Goal: Transaction & Acquisition: Purchase product/service

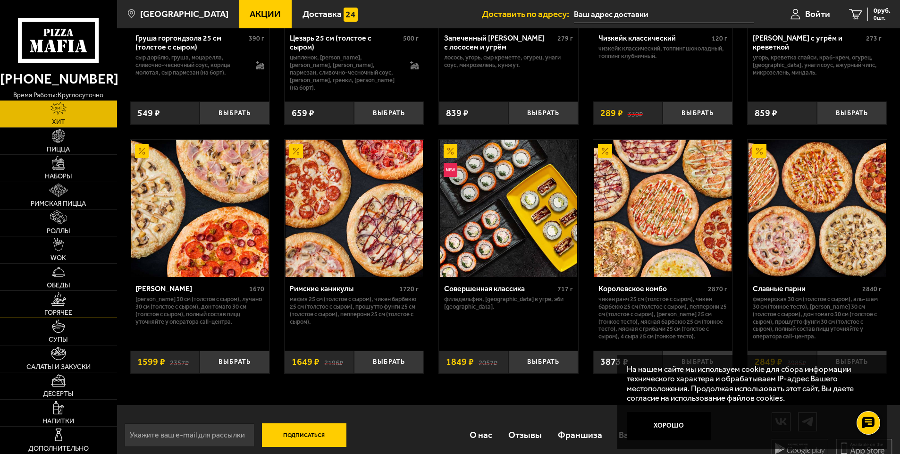
scroll to position [465, 0]
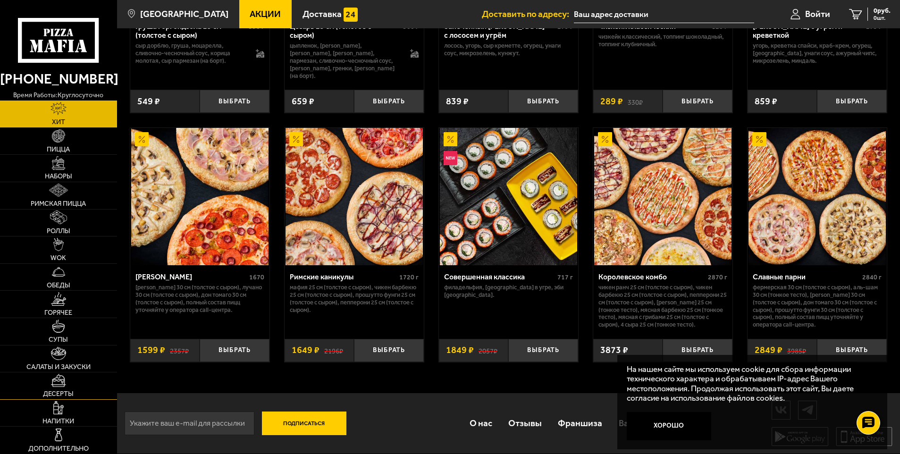
click at [59, 383] on img at bounding box center [58, 380] width 15 height 13
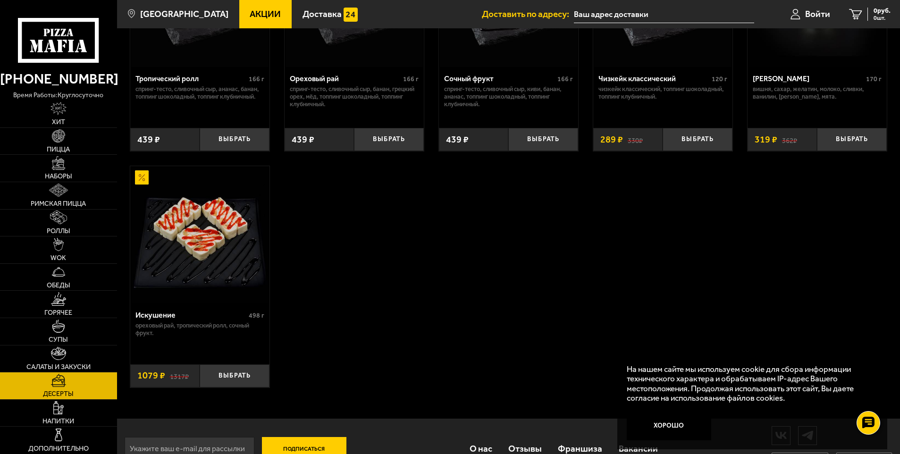
scroll to position [422, 0]
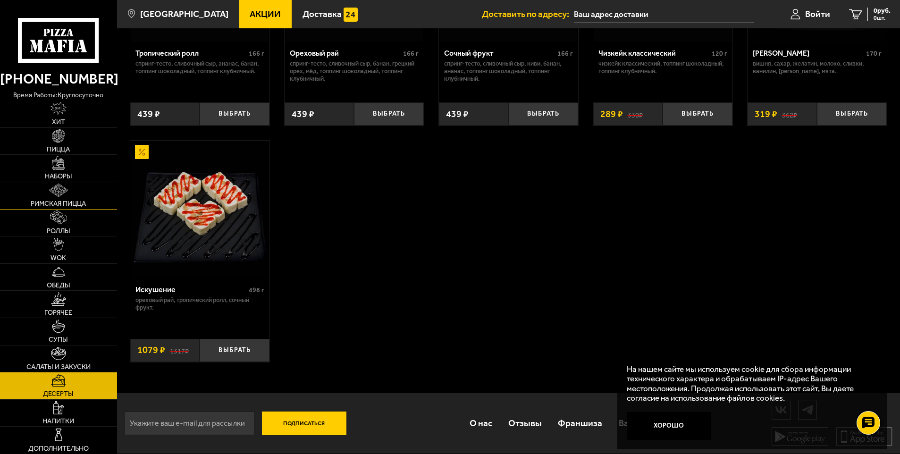
click at [51, 193] on img at bounding box center [58, 190] width 19 height 13
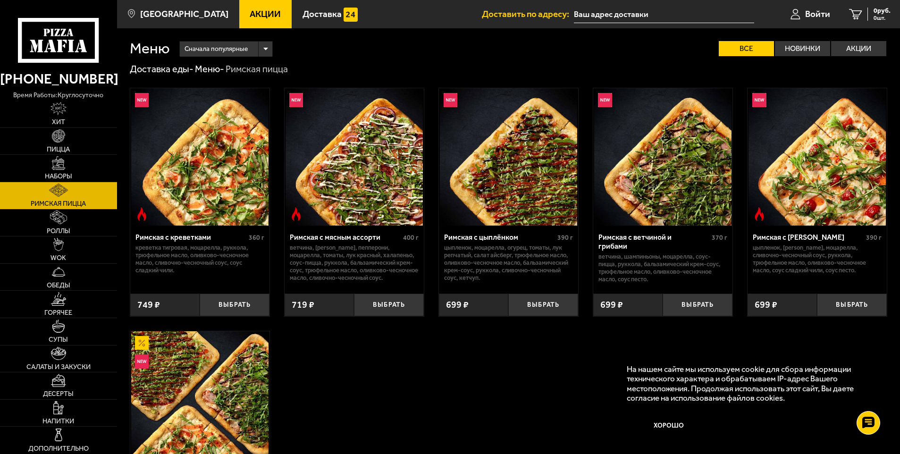
scroll to position [47, 0]
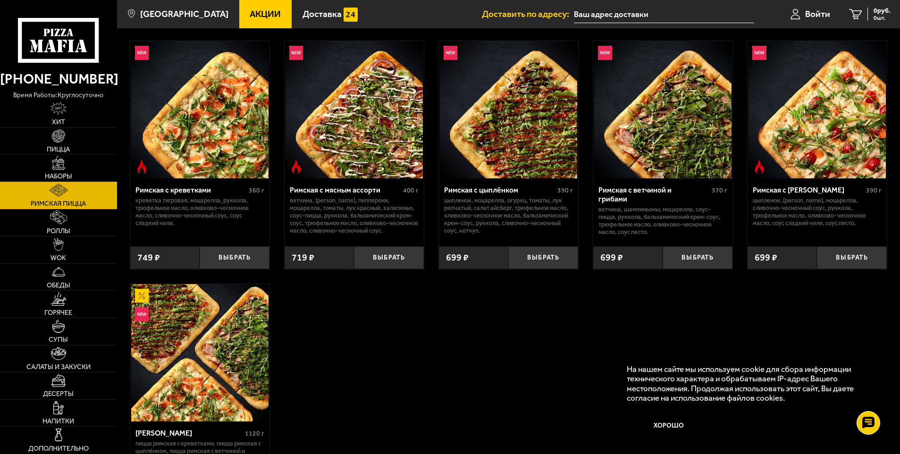
click at [52, 170] on link "Наборы" at bounding box center [58, 168] width 117 height 27
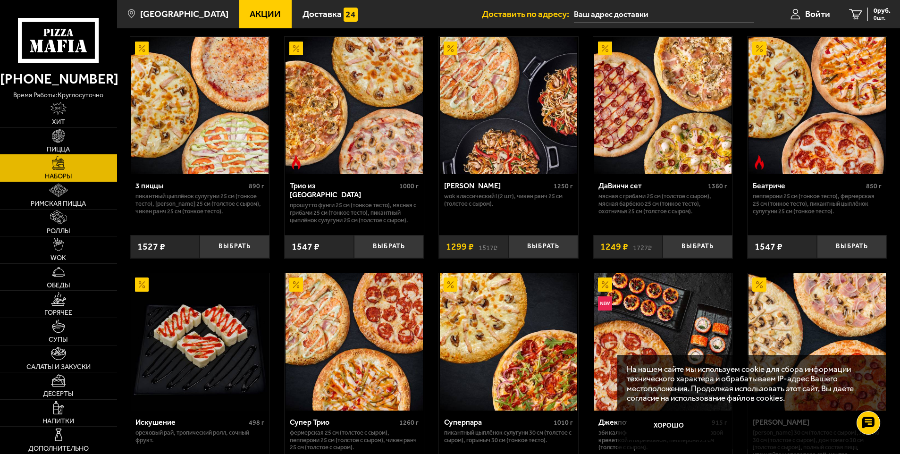
scroll to position [189, 0]
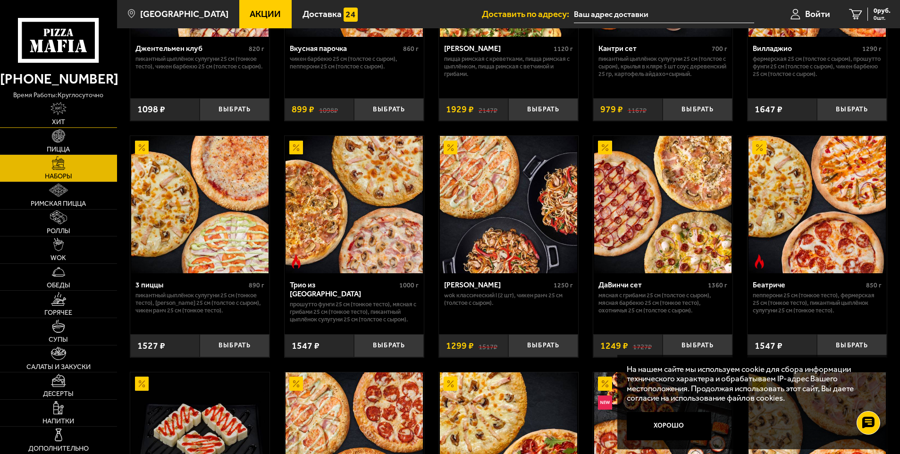
click at [51, 112] on img at bounding box center [58, 108] width 16 height 13
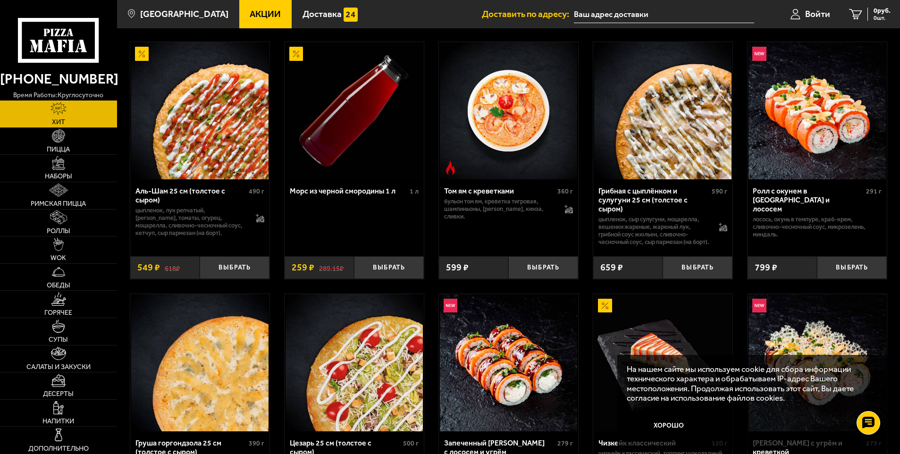
scroll to position [142, 0]
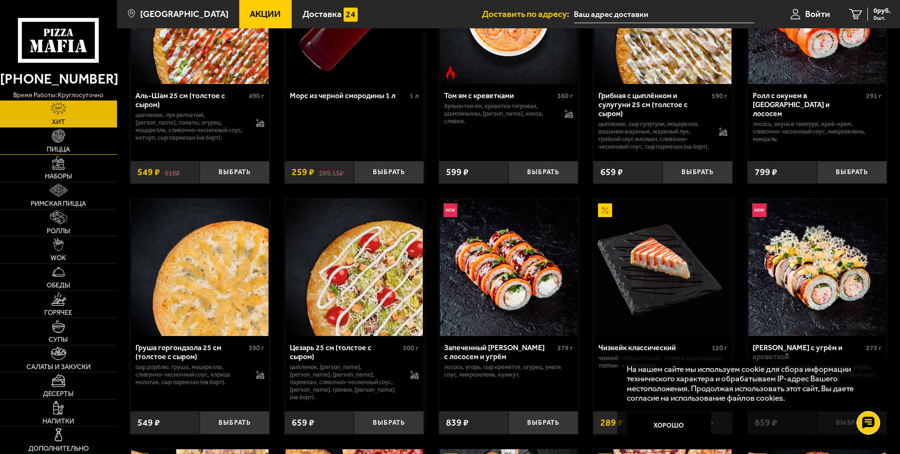
click at [48, 138] on link "Пицца" at bounding box center [58, 141] width 117 height 27
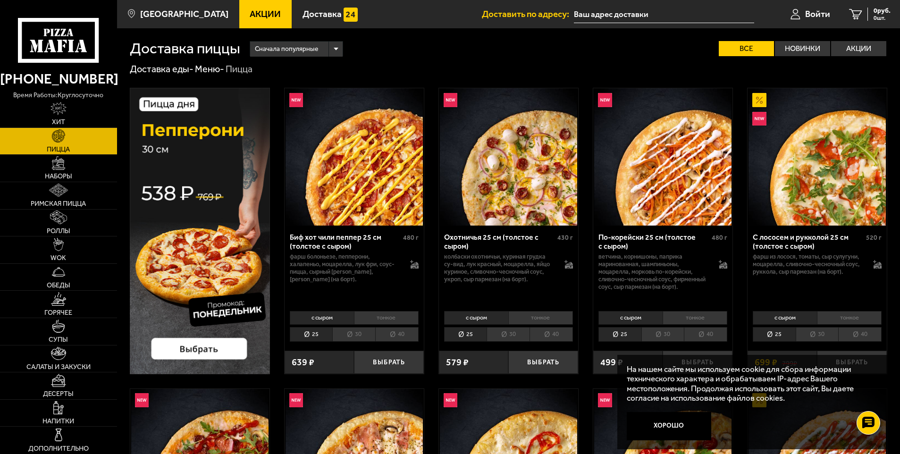
click at [382, 316] on li "тонкое" at bounding box center [386, 317] width 65 height 13
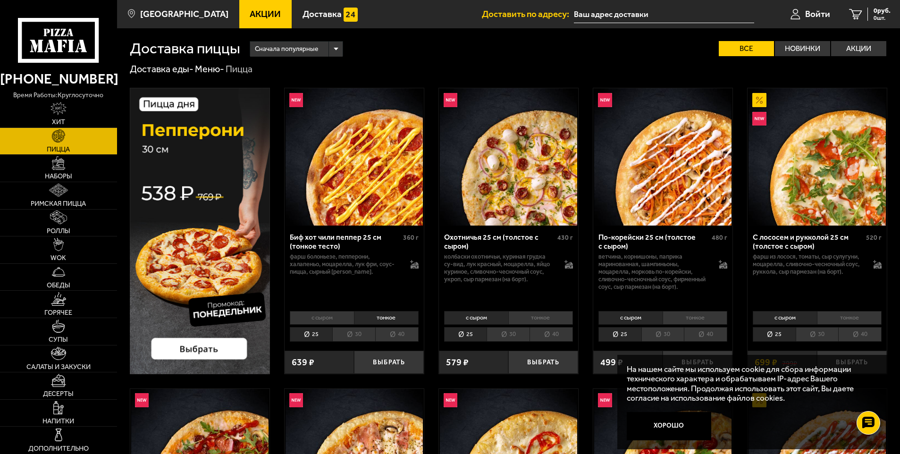
click at [531, 314] on li "тонкое" at bounding box center [540, 317] width 65 height 13
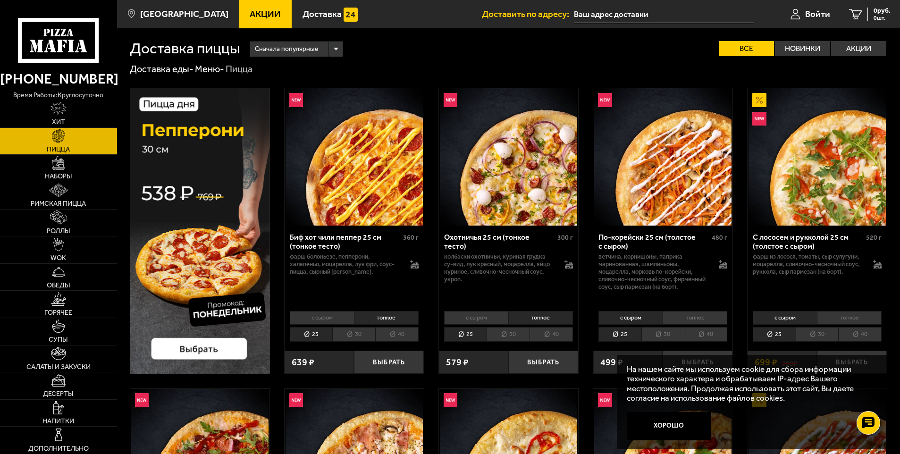
click at [483, 316] on li "с сыром" at bounding box center [476, 317] width 64 height 13
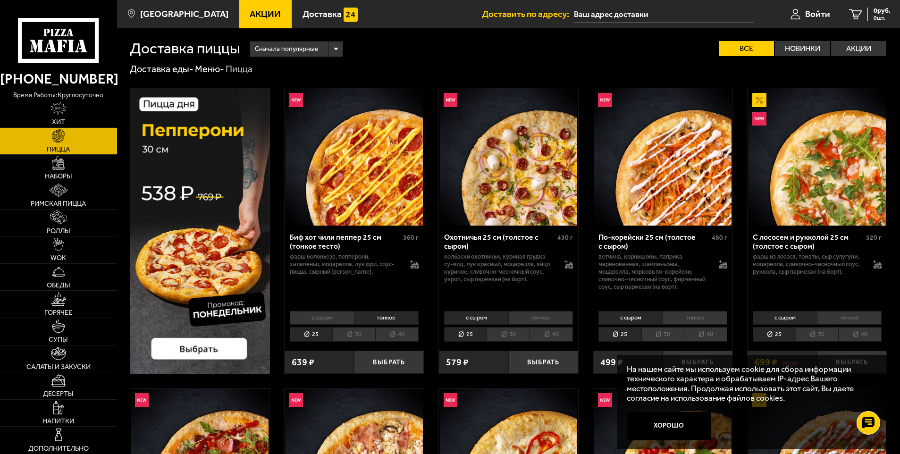
click at [538, 318] on li "тонкое" at bounding box center [540, 317] width 65 height 13
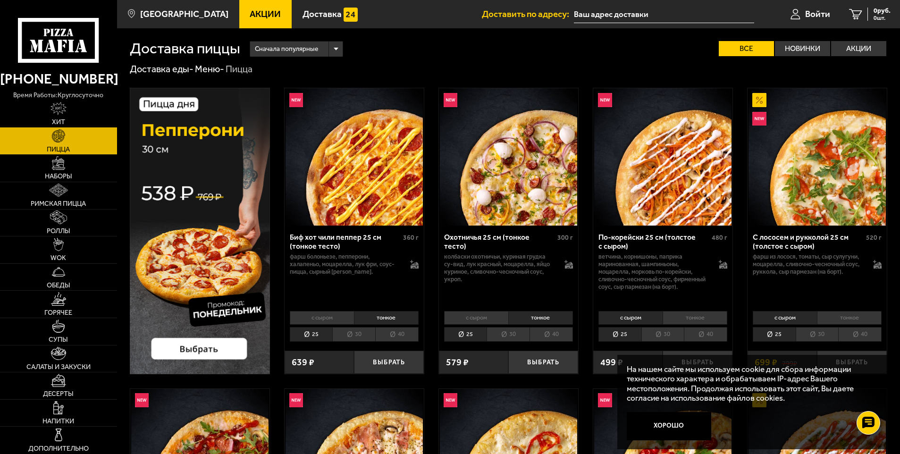
click at [59, 112] on img at bounding box center [58, 108] width 16 height 13
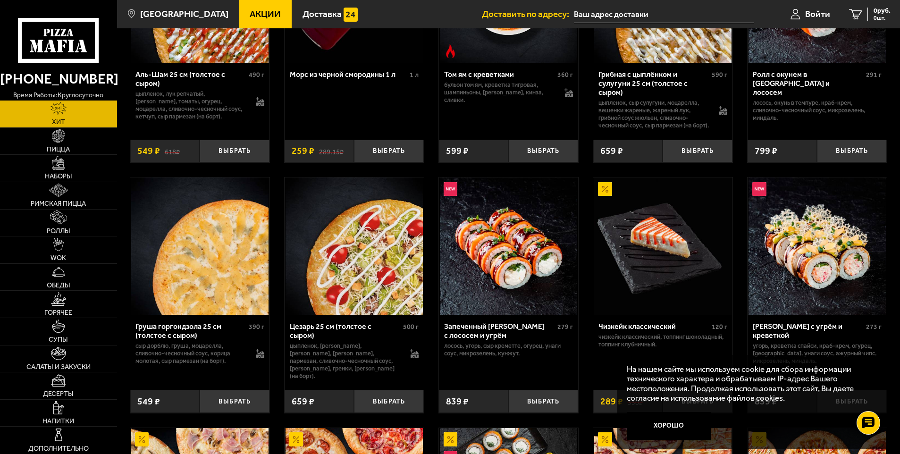
scroll to position [189, 0]
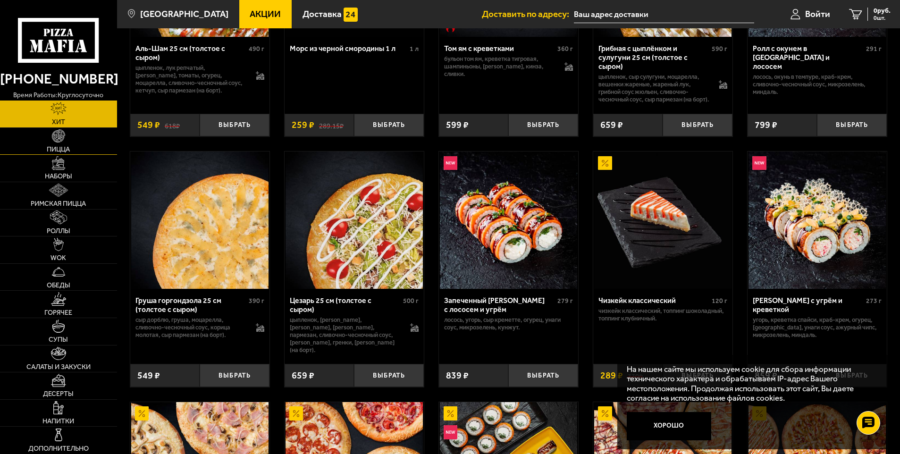
click at [52, 143] on link "Пицца" at bounding box center [58, 141] width 117 height 27
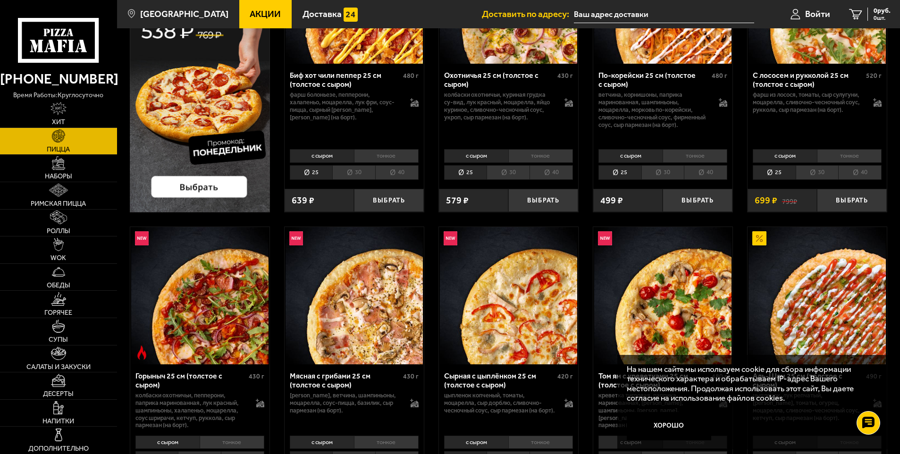
scroll to position [189, 0]
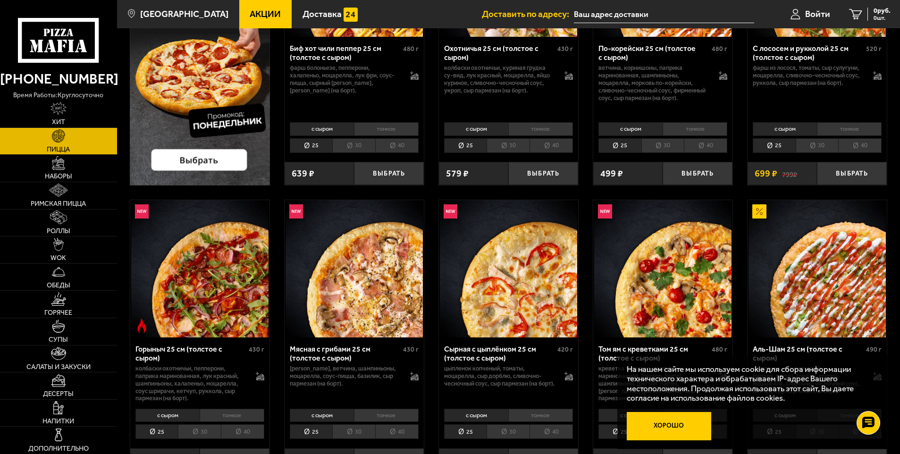
click at [691, 425] on button "Хорошо" at bounding box center [669, 426] width 84 height 28
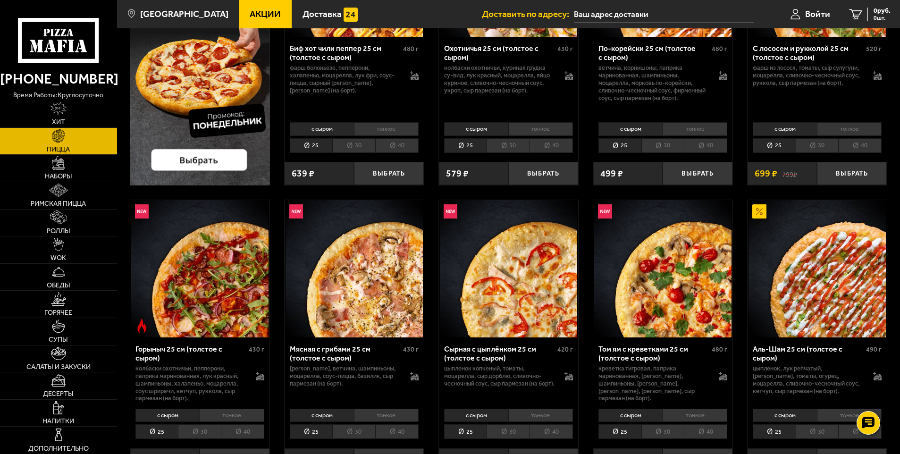
scroll to position [0, 0]
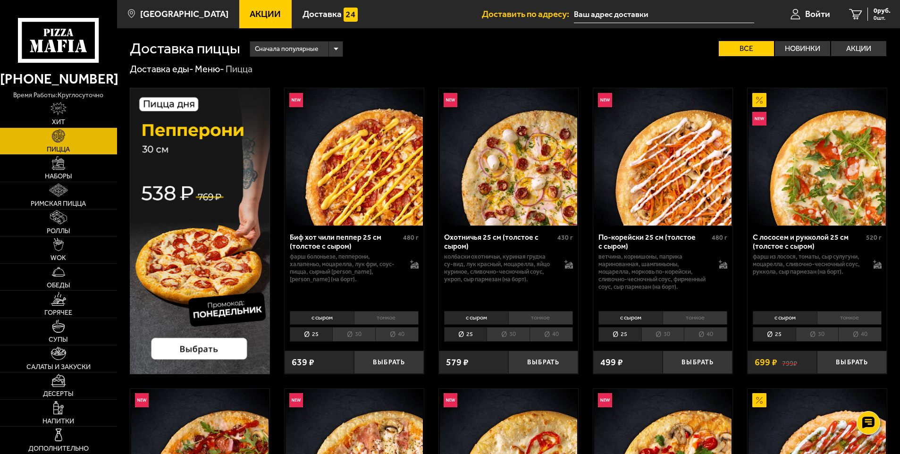
click at [537, 315] on li "тонкое" at bounding box center [540, 317] width 65 height 13
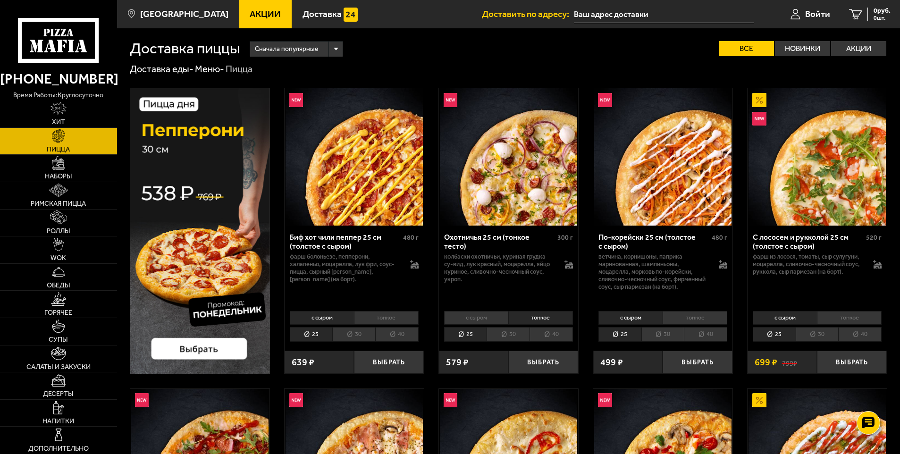
click at [491, 313] on li "с сыром" at bounding box center [476, 317] width 64 height 13
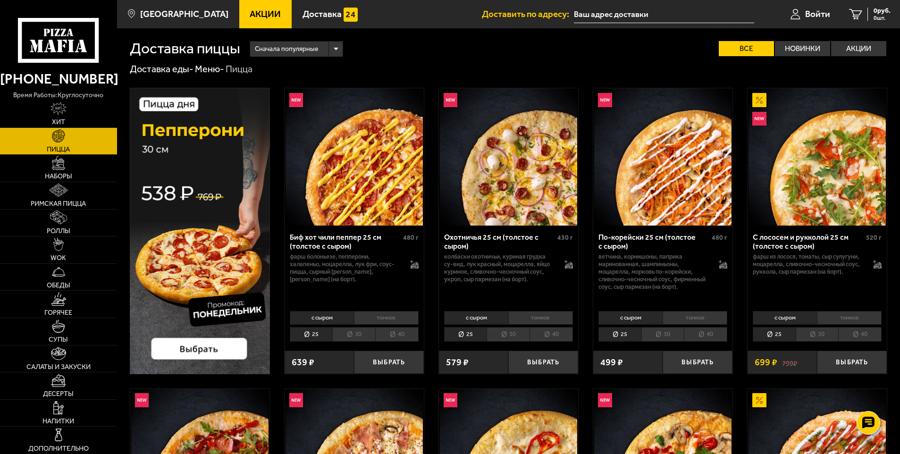
click at [537, 318] on li "тонкое" at bounding box center [540, 317] width 65 height 13
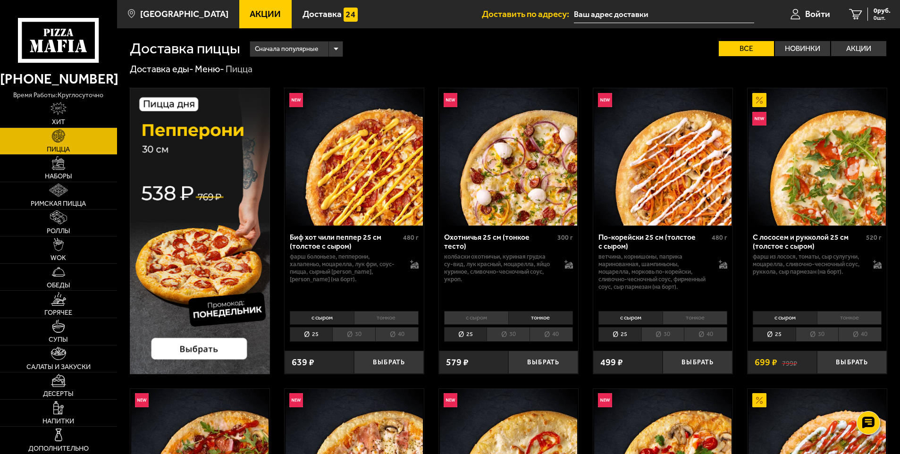
click at [484, 318] on li "с сыром" at bounding box center [476, 317] width 64 height 13
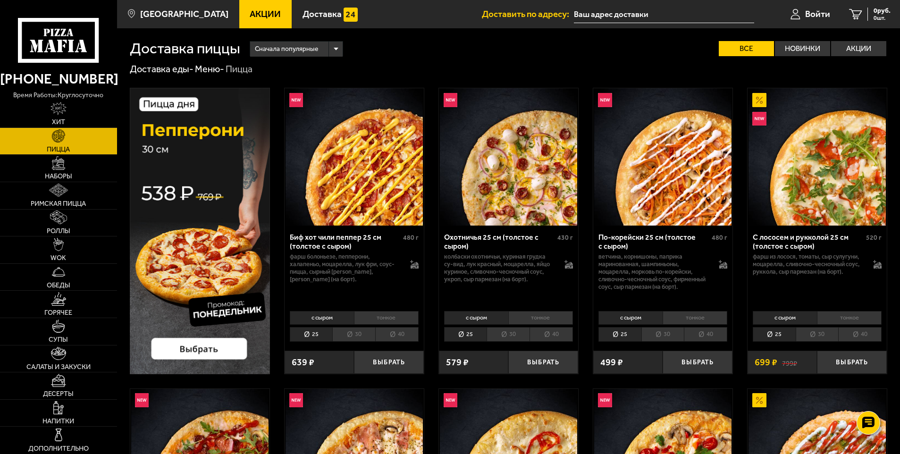
click at [529, 319] on li "тонкое" at bounding box center [540, 317] width 65 height 13
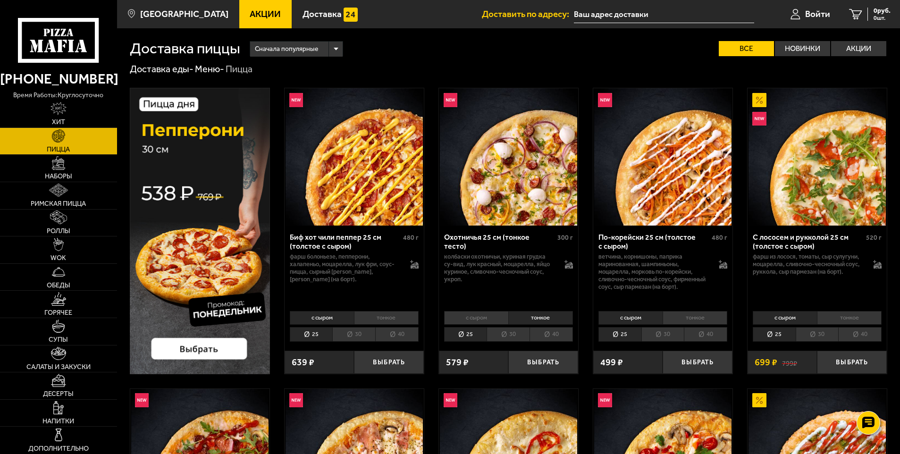
click at [487, 319] on li "с сыром" at bounding box center [476, 317] width 64 height 13
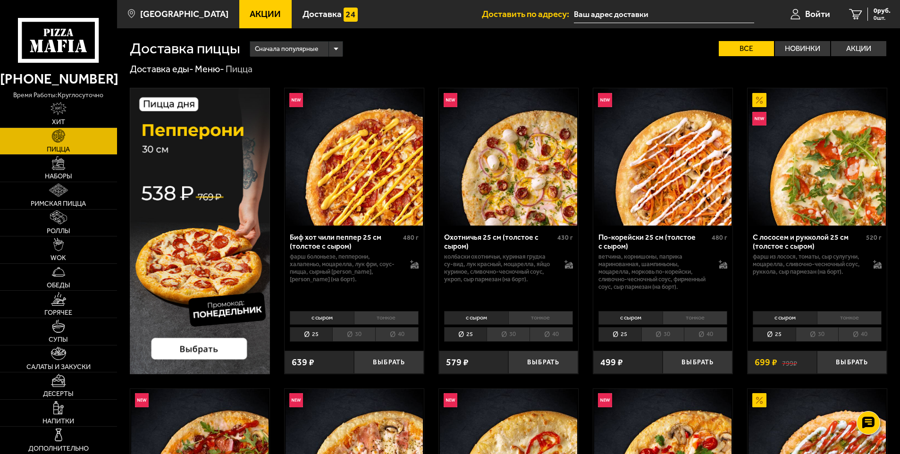
click at [526, 319] on li "тонкое" at bounding box center [540, 317] width 65 height 13
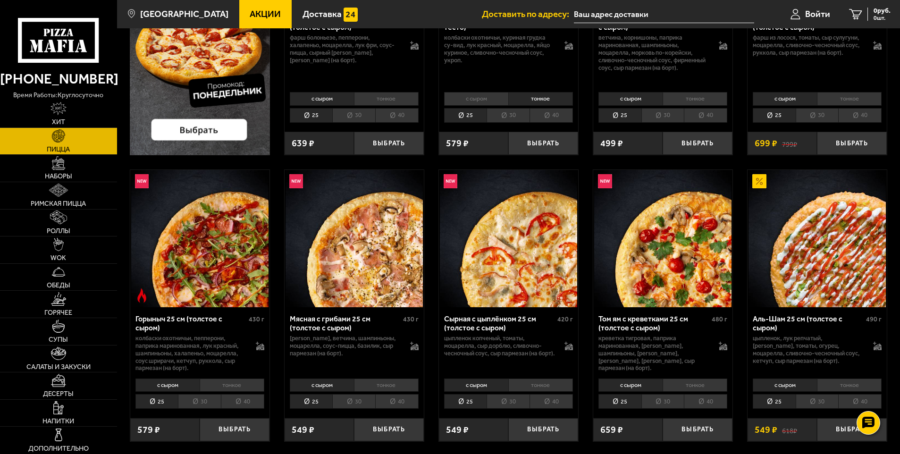
scroll to position [236, 0]
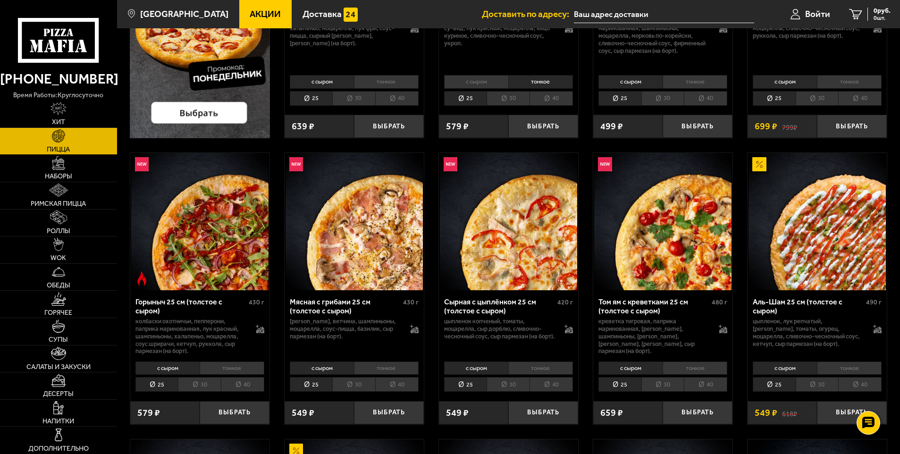
click at [379, 369] on li "тонкое" at bounding box center [386, 367] width 65 height 13
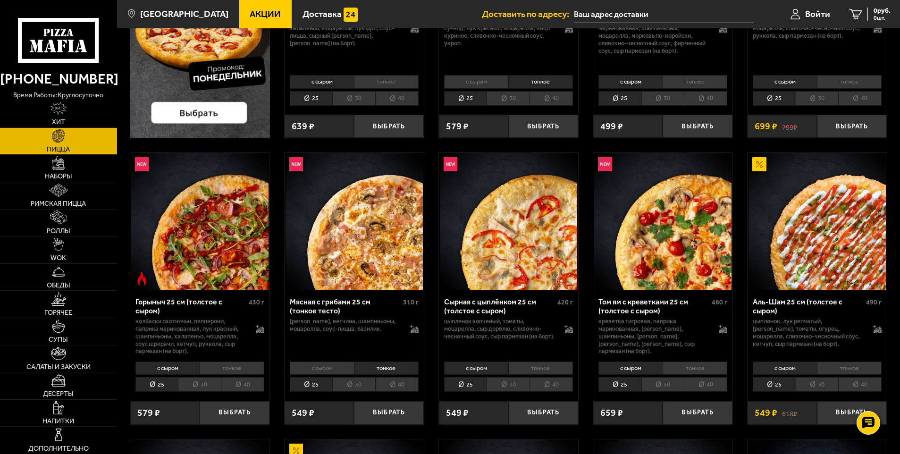
click at [519, 368] on li "тонкое" at bounding box center [540, 367] width 65 height 13
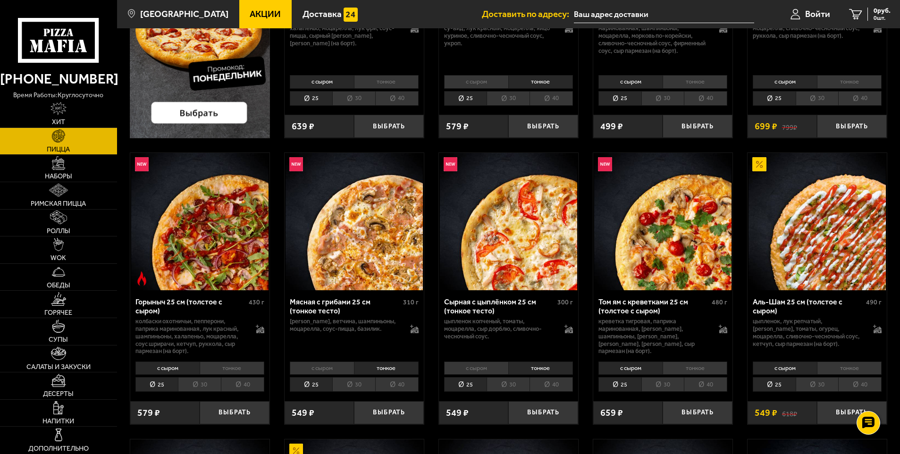
click at [477, 369] on li "с сыром" at bounding box center [476, 367] width 64 height 13
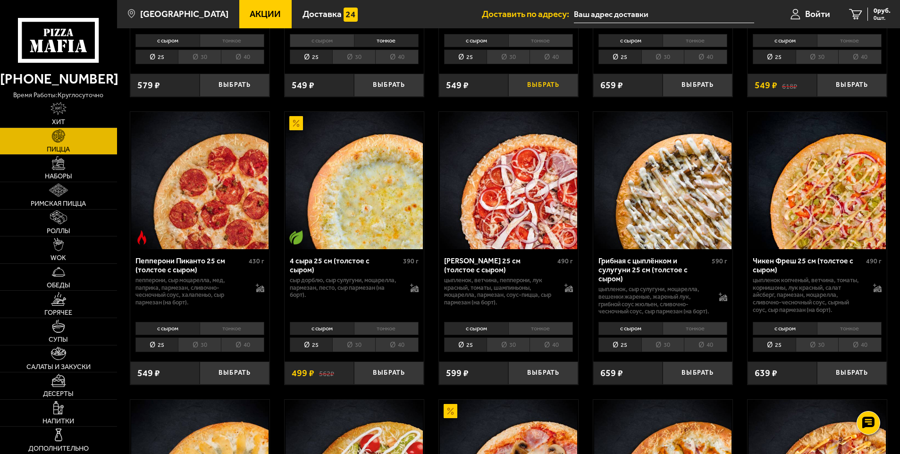
scroll to position [566, 0]
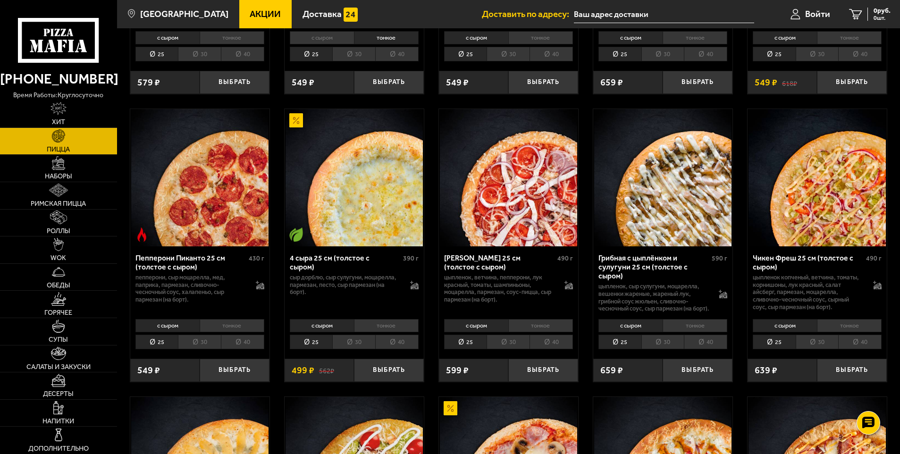
click at [379, 331] on li "тонкое" at bounding box center [386, 325] width 65 height 13
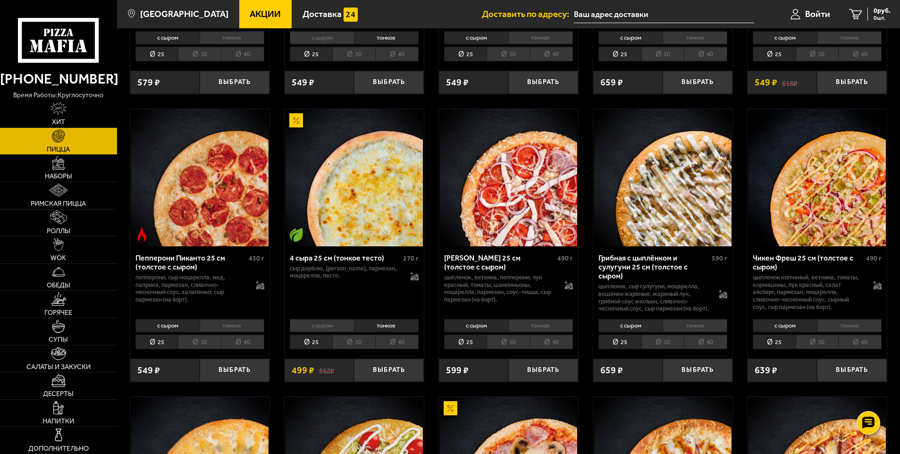
click at [320, 332] on li "с сыром" at bounding box center [322, 325] width 64 height 13
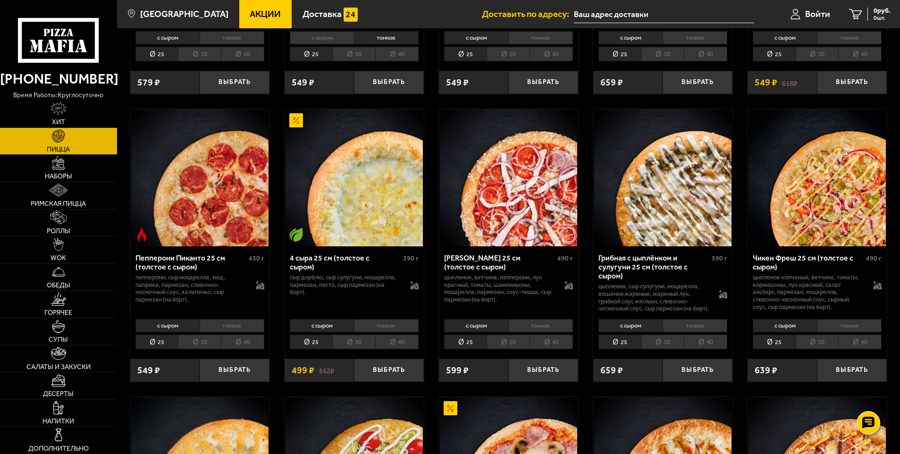
click at [369, 332] on li "тонкое" at bounding box center [386, 325] width 65 height 13
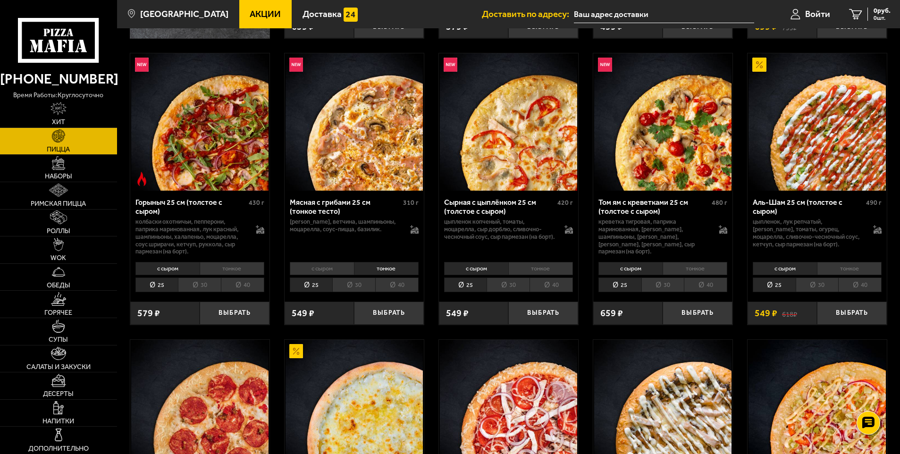
scroll to position [330, 0]
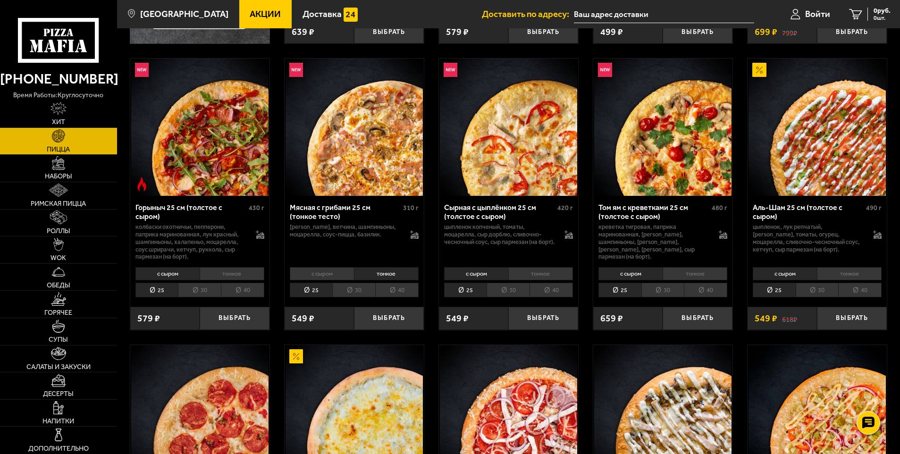
click at [536, 275] on li "тонкое" at bounding box center [540, 273] width 65 height 13
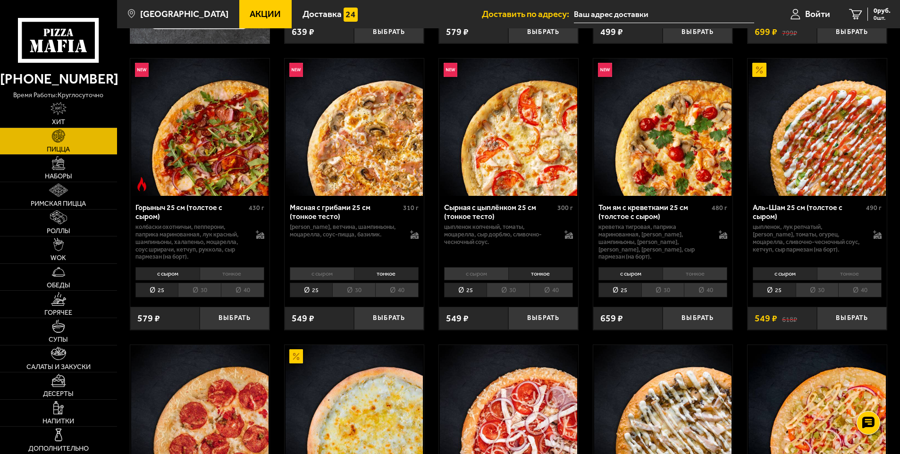
click at [497, 273] on li "с сыром" at bounding box center [476, 273] width 64 height 13
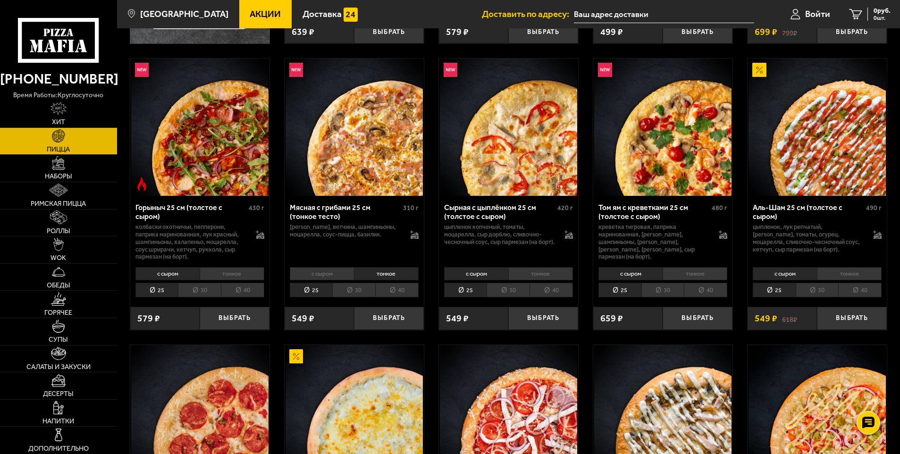
click at [545, 273] on li "тонкое" at bounding box center [540, 273] width 65 height 13
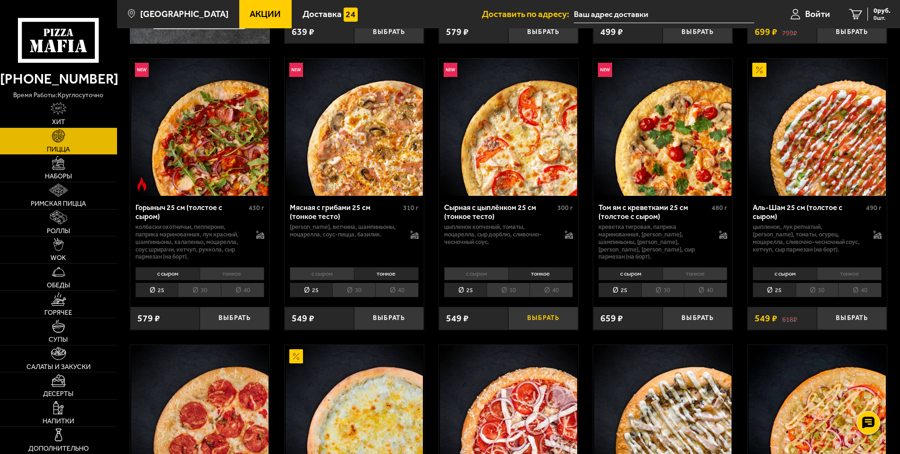
click at [536, 320] on button "Выбрать" at bounding box center [543, 318] width 70 height 23
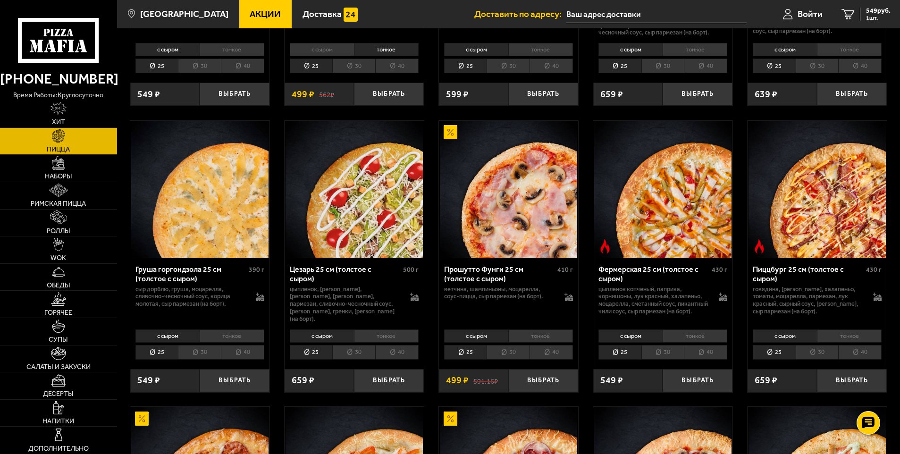
scroll to position [849, 0]
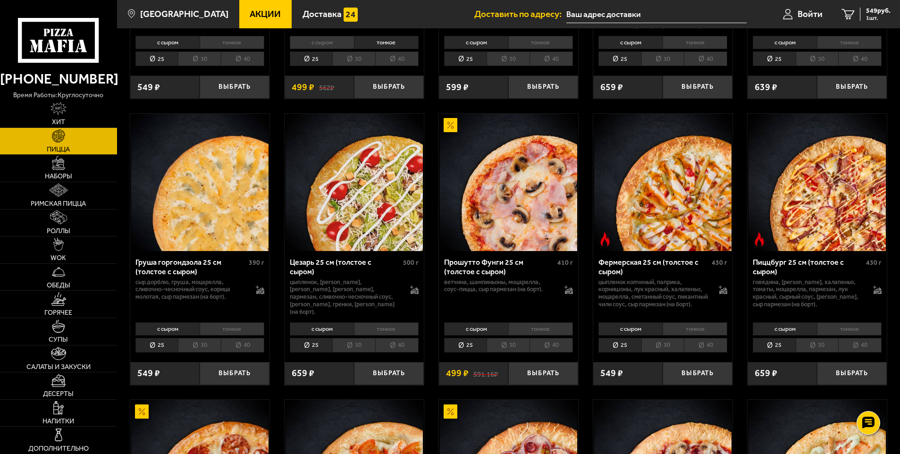
click at [390, 334] on li "тонкое" at bounding box center [386, 328] width 65 height 13
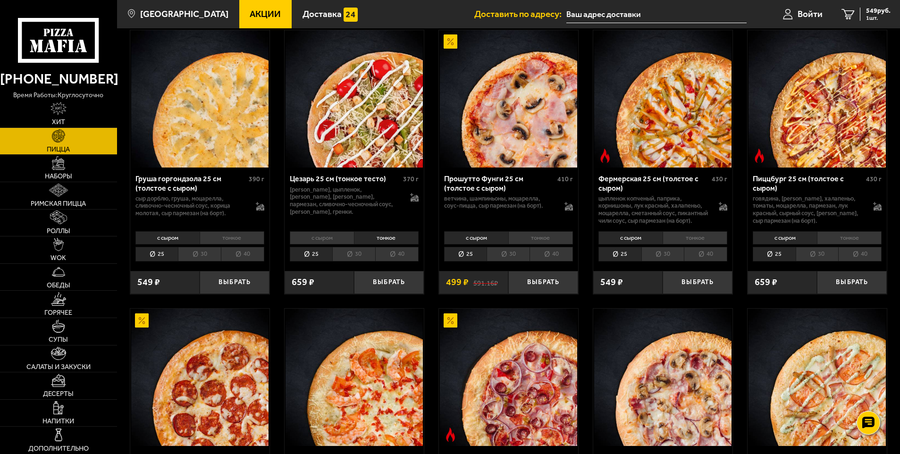
scroll to position [944, 0]
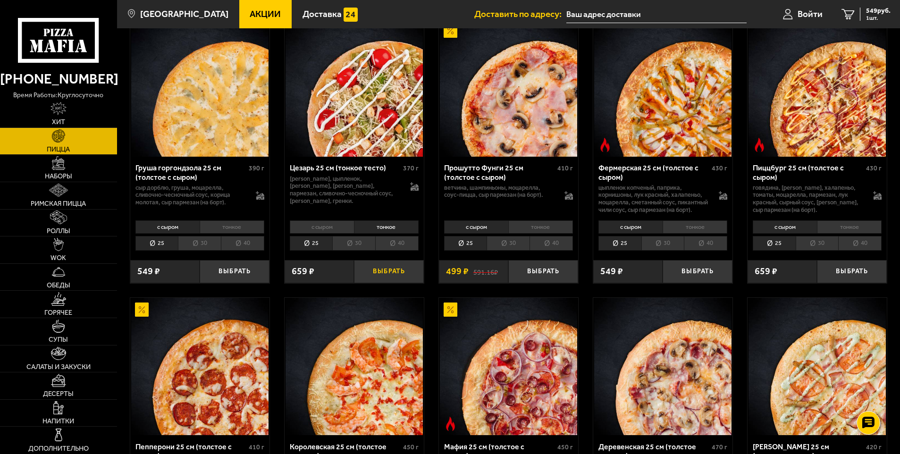
click at [390, 283] on button "Выбрать" at bounding box center [389, 271] width 70 height 23
click at [227, 234] on li "тонкое" at bounding box center [232, 226] width 65 height 13
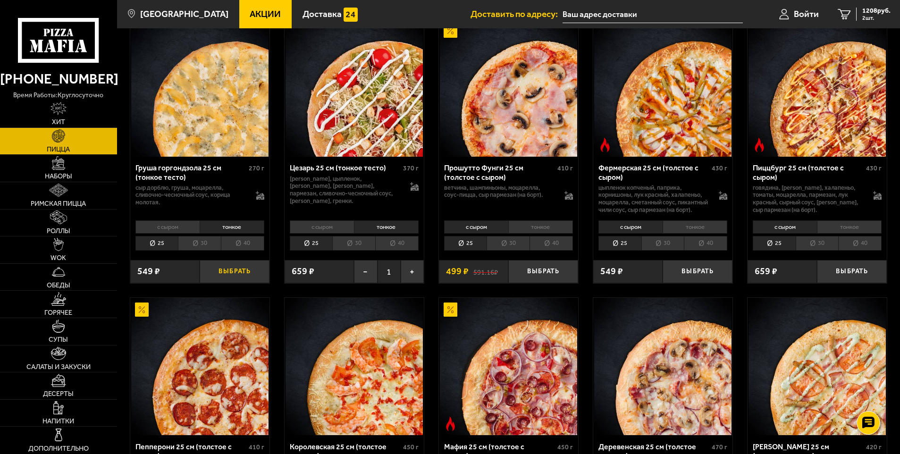
click at [244, 283] on button "Выбрать" at bounding box center [235, 271] width 70 height 23
click at [689, 234] on li "тонкое" at bounding box center [694, 226] width 65 height 13
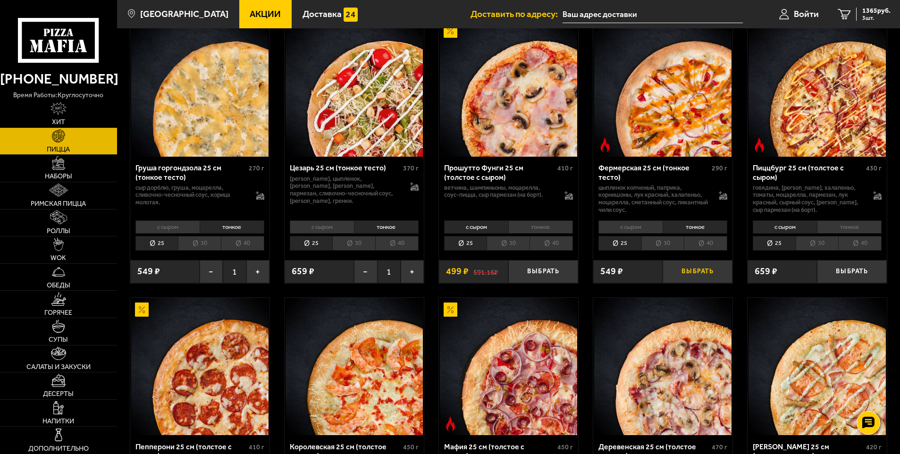
click at [693, 280] on button "Выбрать" at bounding box center [697, 271] width 70 height 23
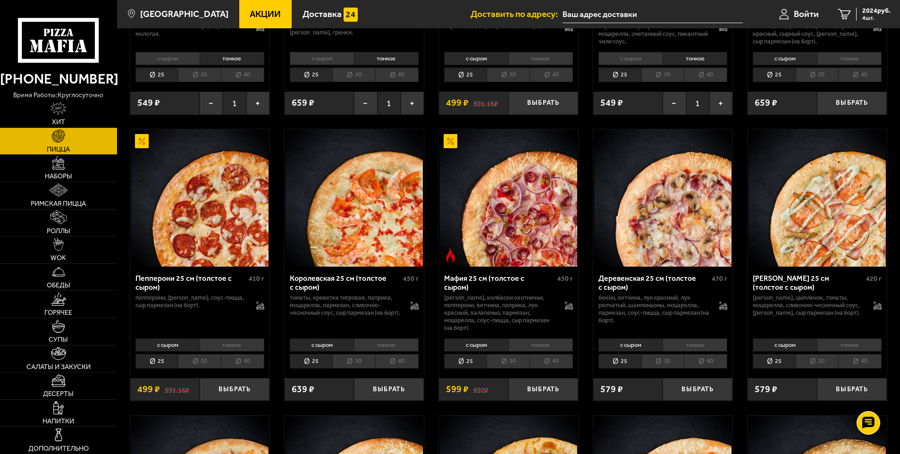
scroll to position [1180, 0]
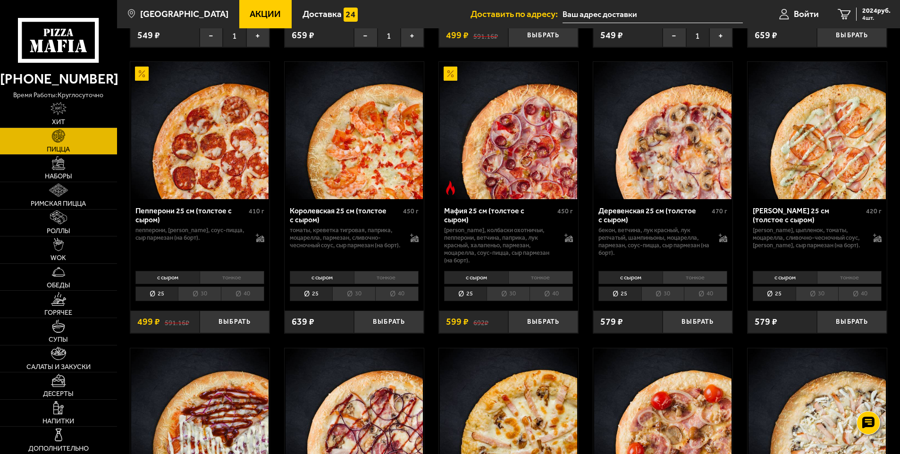
click at [384, 279] on li "тонкое" at bounding box center [386, 277] width 65 height 13
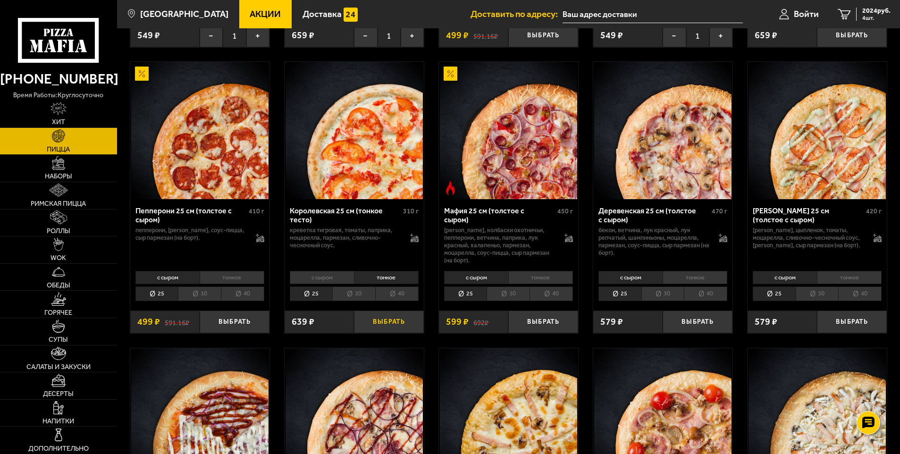
click at [384, 324] on button "Выбрать" at bounding box center [389, 321] width 70 height 23
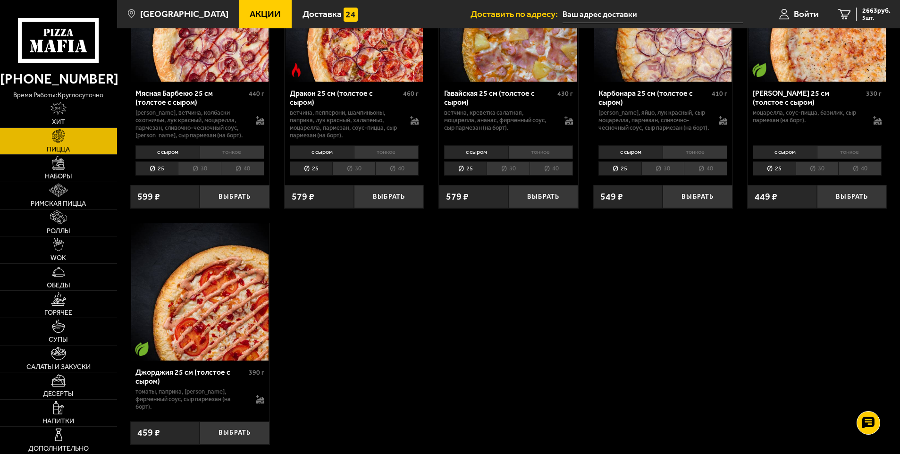
scroll to position [1887, 0]
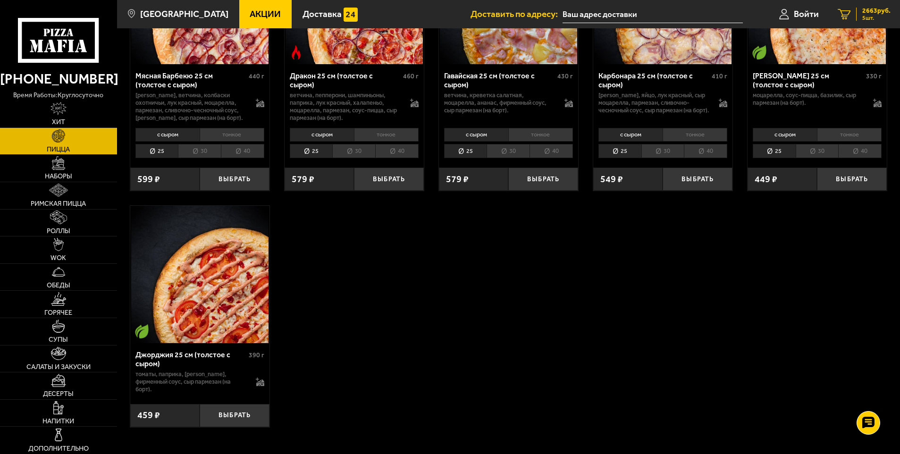
click at [877, 8] on span "2663 руб." at bounding box center [876, 11] width 28 height 7
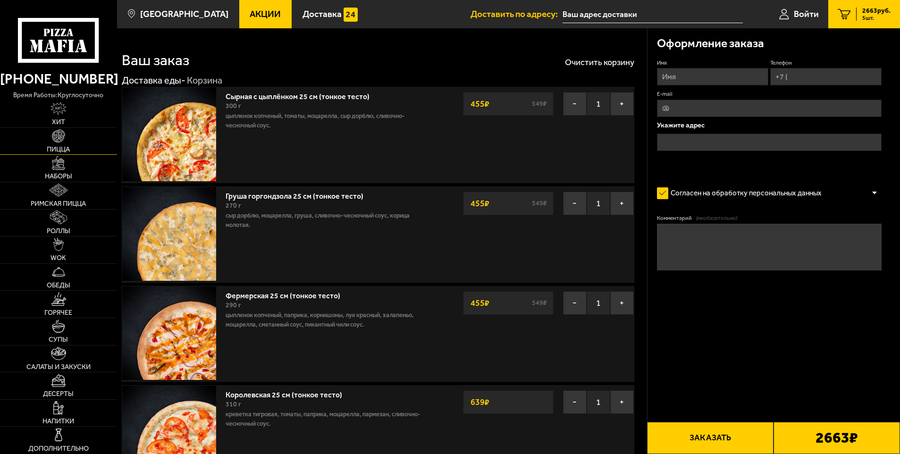
click at [52, 146] on span "Пицца" at bounding box center [58, 149] width 23 height 7
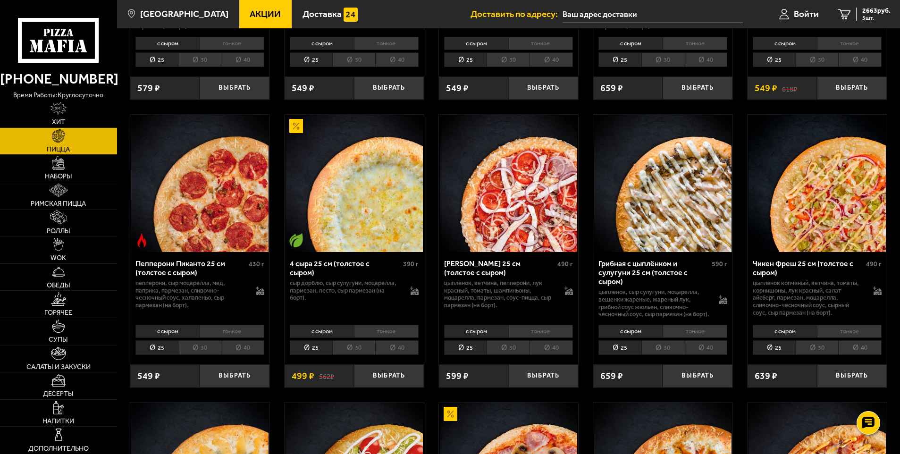
scroll to position [566, 0]
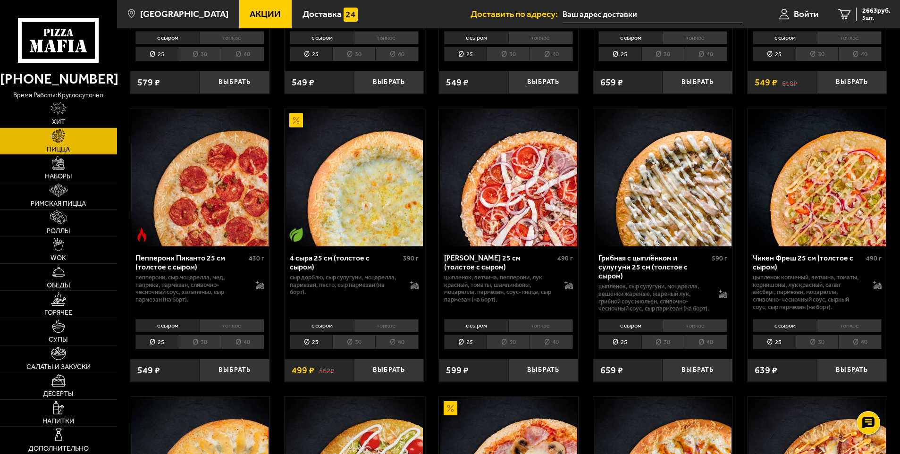
click at [390, 328] on li "тонкое" at bounding box center [386, 325] width 65 height 13
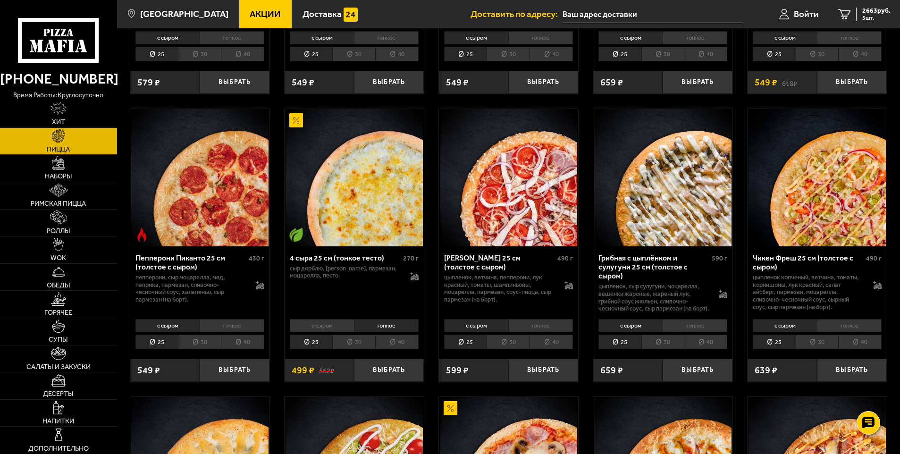
click at [215, 332] on li "тонкое" at bounding box center [232, 325] width 65 height 13
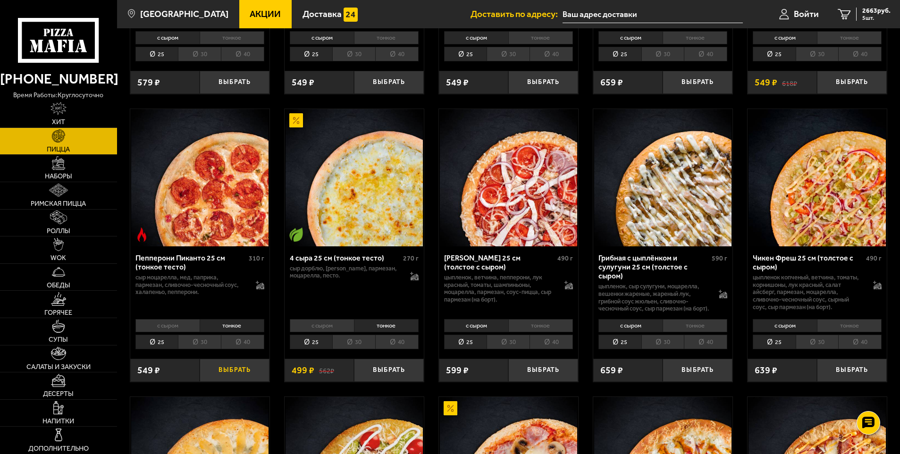
click at [227, 378] on button "Выбрать" at bounding box center [235, 370] width 70 height 23
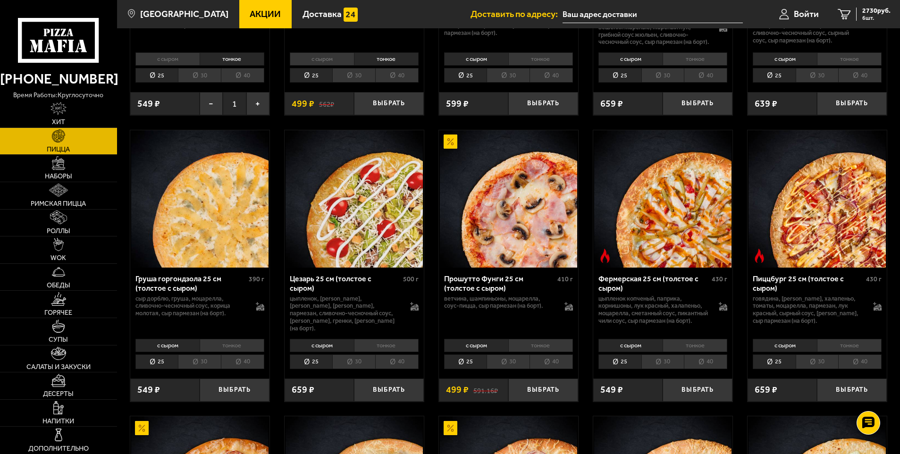
scroll to position [849, 0]
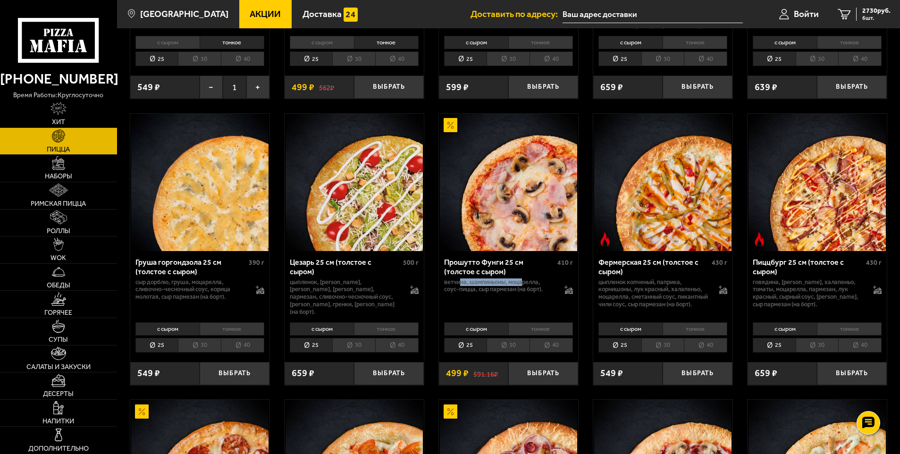
drag, startPoint x: 459, startPoint y: 291, endPoint x: 522, endPoint y: 294, distance: 63.3
click at [522, 293] on p "ветчина, шампиньоны, моцарелла, соус-пицца, сыр пармезан (на борт)." at bounding box center [499, 285] width 111 height 15
click at [520, 335] on li "тонкое" at bounding box center [540, 328] width 65 height 13
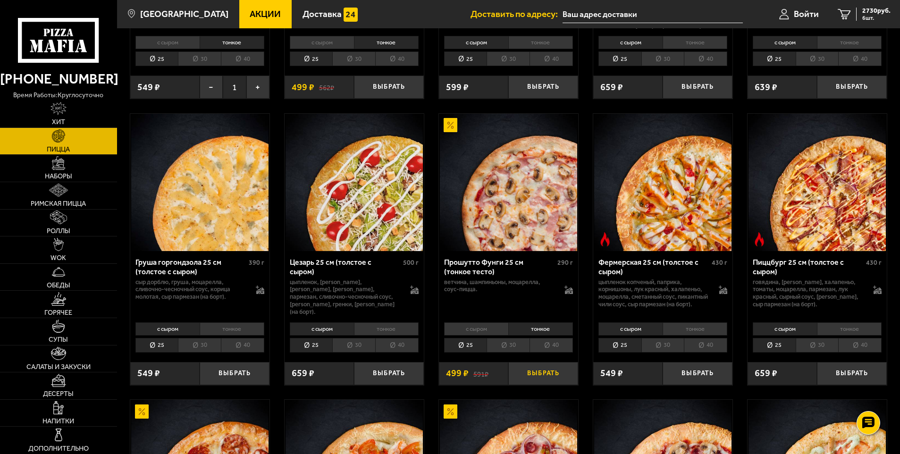
click at [534, 381] on button "Выбрать" at bounding box center [543, 373] width 70 height 23
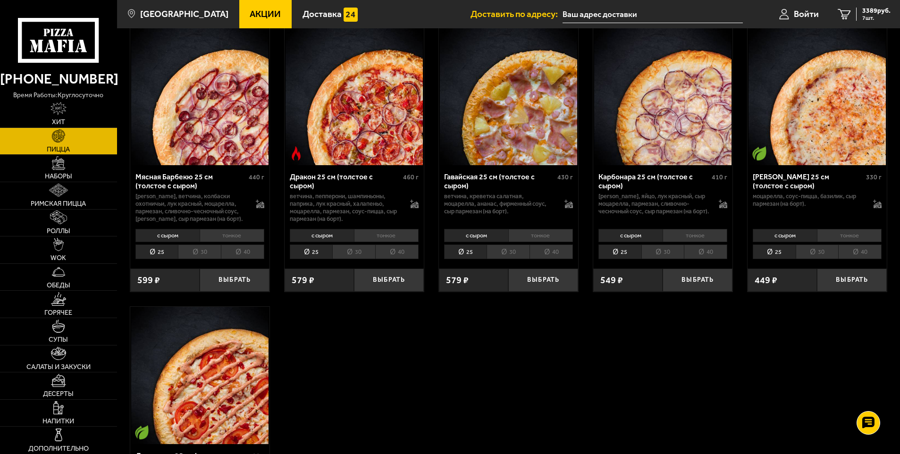
scroll to position [1793, 0]
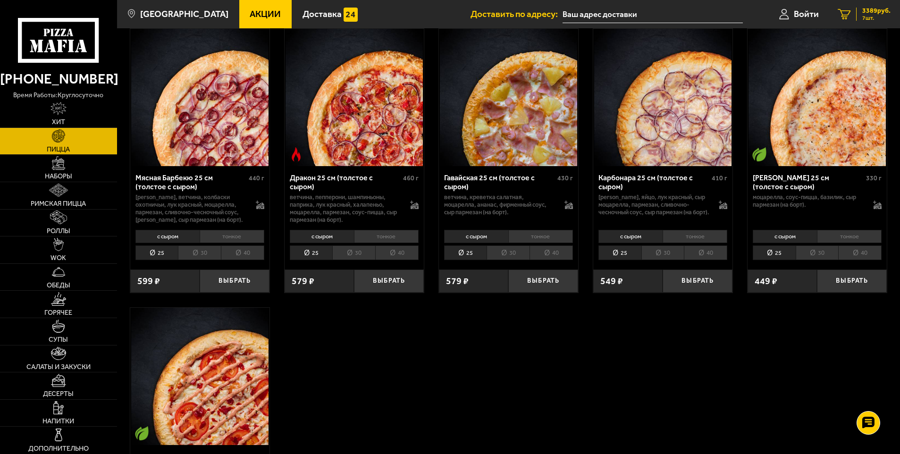
click at [863, 8] on span "3389 руб." at bounding box center [876, 11] width 28 height 7
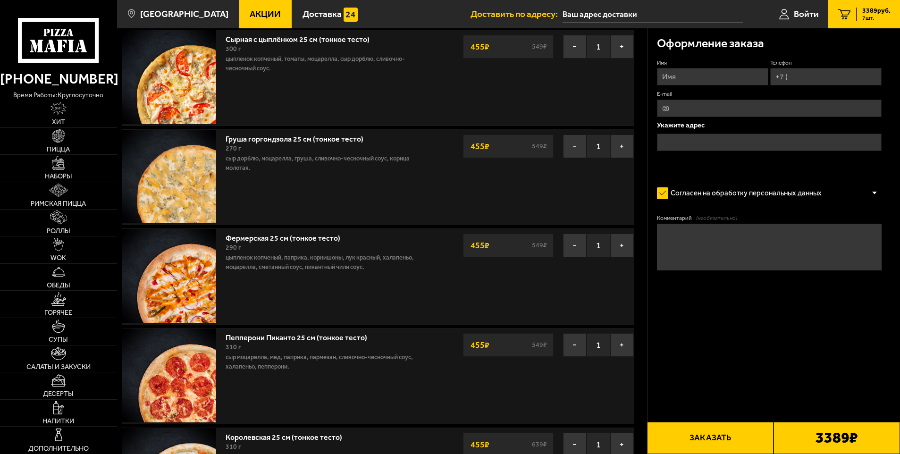
scroll to position [189, 0]
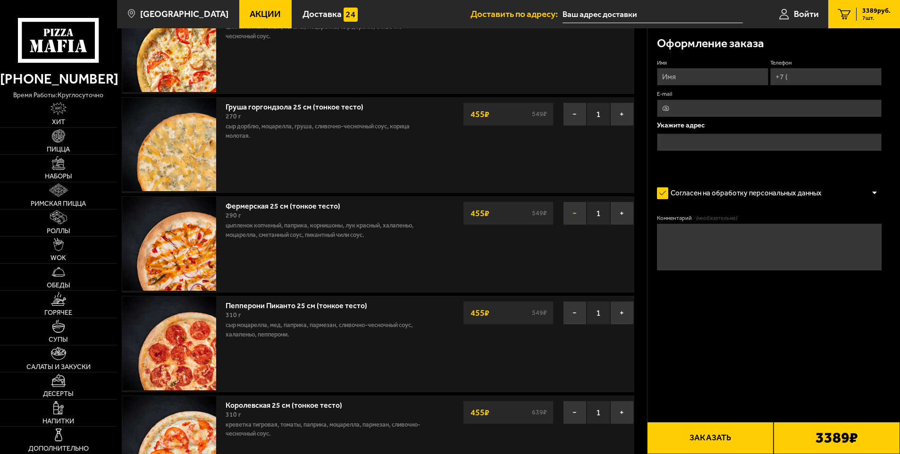
click at [570, 213] on button "−" at bounding box center [575, 213] width 24 height 24
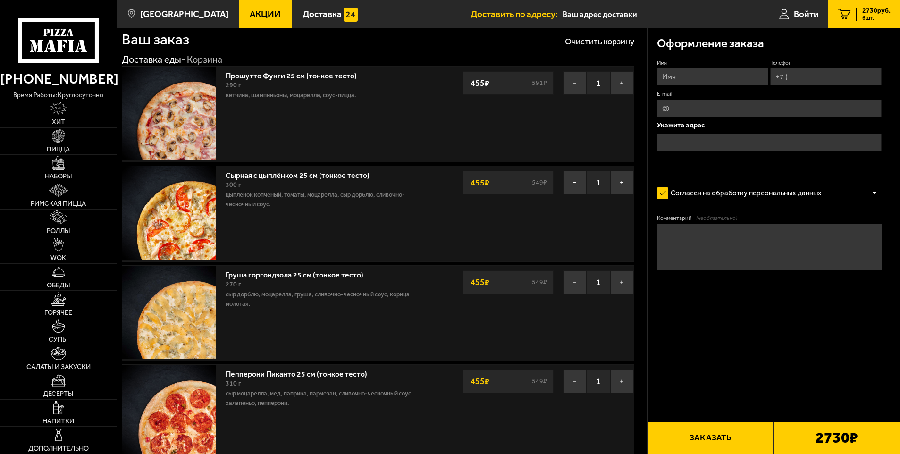
scroll to position [0, 0]
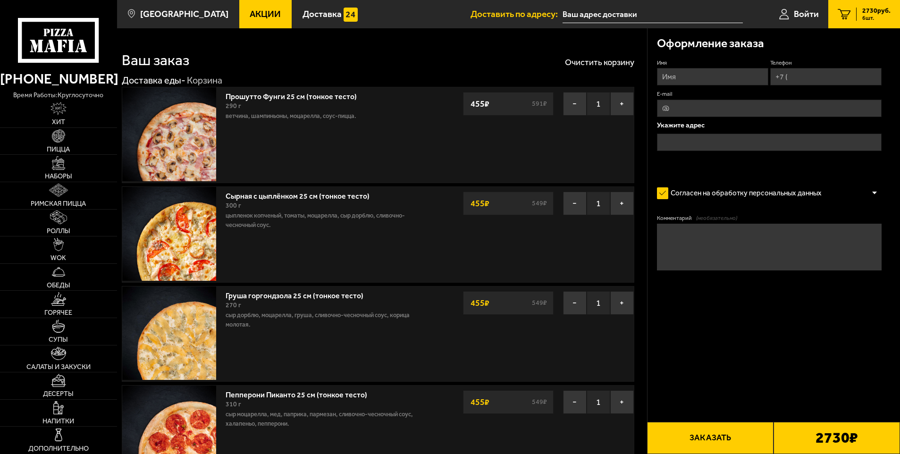
click at [666, 75] on input "Имя" at bounding box center [712, 76] width 111 height 17
type input "[PERSON_NAME]"
type input "[PHONE_NUMBER]"
type input "[DOMAIN_NAME][EMAIL_ADDRESS][DOMAIN_NAME]"
click at [735, 142] on input "text" at bounding box center [769, 142] width 225 height 17
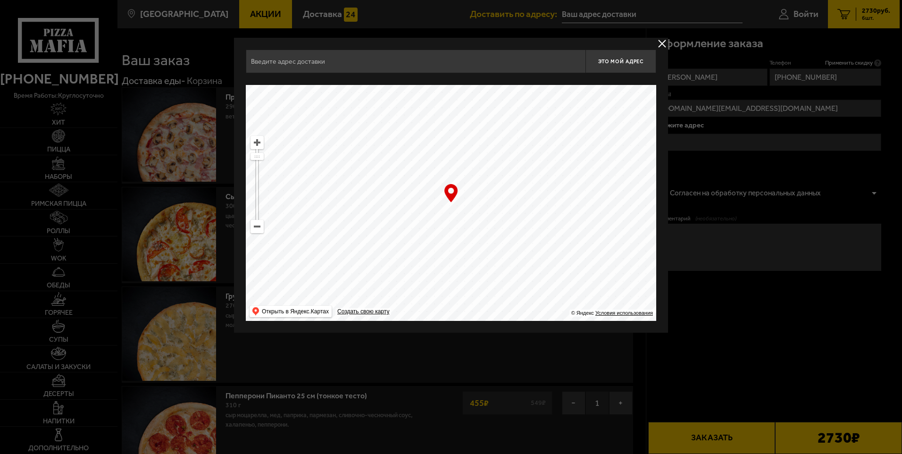
drag, startPoint x: 499, startPoint y: 254, endPoint x: 362, endPoint y: 145, distance: 175.6
click at [322, 106] on ymaps at bounding box center [451, 203] width 411 height 236
drag, startPoint x: 556, startPoint y: 231, endPoint x: 543, endPoint y: 109, distance: 122.4
click at [542, 103] on ymaps at bounding box center [451, 203] width 411 height 236
drag, startPoint x: 428, startPoint y: 268, endPoint x: 500, endPoint y: 113, distance: 171.0
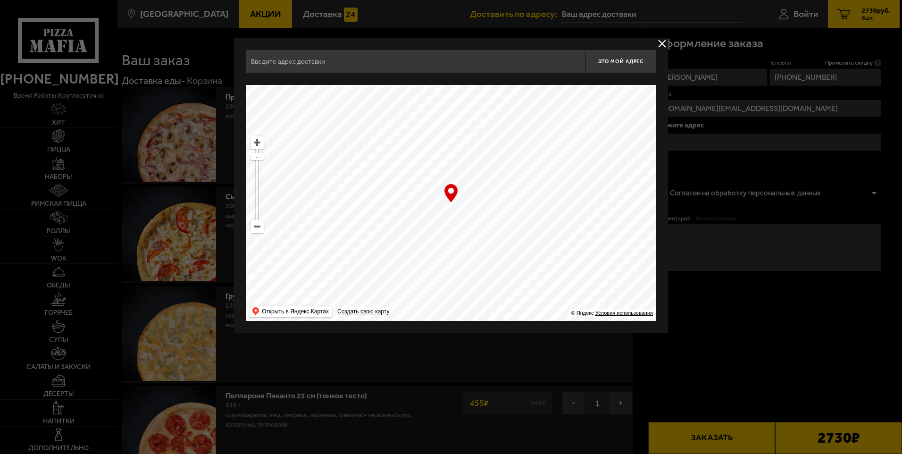
click at [501, 104] on ymaps at bounding box center [451, 203] width 411 height 236
type input "[STREET_ADDRESS]"
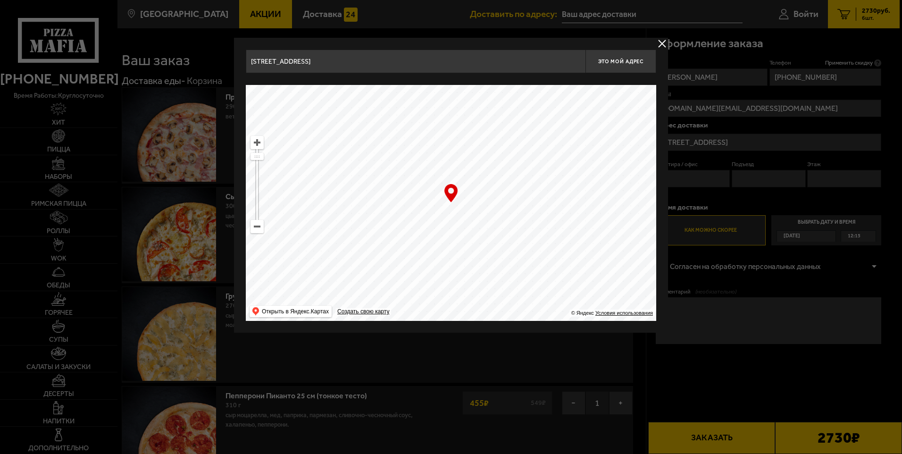
drag, startPoint x: 486, startPoint y: 272, endPoint x: 525, endPoint y: 150, distance: 127.6
click at [525, 153] on ymaps at bounding box center [451, 203] width 411 height 236
drag, startPoint x: 425, startPoint y: 255, endPoint x: 531, endPoint y: 136, distance: 159.4
click at [533, 126] on ymaps at bounding box center [451, 203] width 411 height 236
drag, startPoint x: 513, startPoint y: 289, endPoint x: 448, endPoint y: 134, distance: 168.3
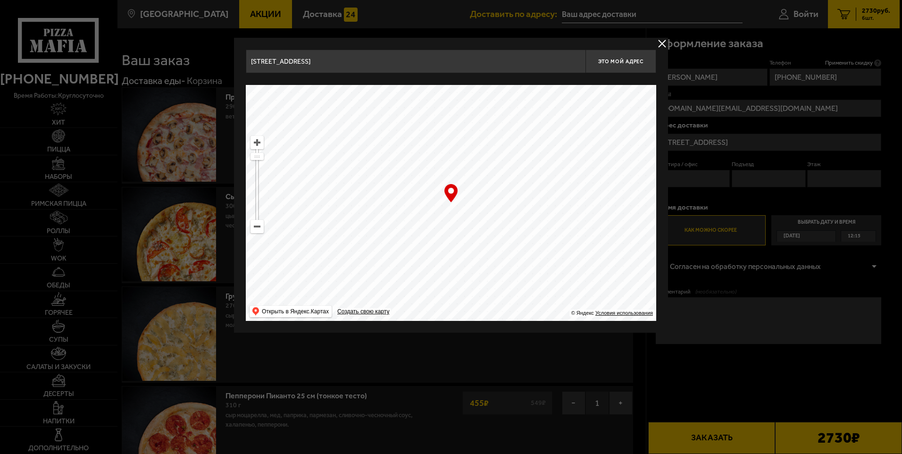
click at [448, 135] on ymaps at bounding box center [451, 203] width 411 height 236
type input "[STREET_ADDRESS]"
drag, startPoint x: 399, startPoint y: 256, endPoint x: 296, endPoint y: 172, distance: 133.1
click at [296, 172] on ymaps at bounding box center [451, 203] width 411 height 236
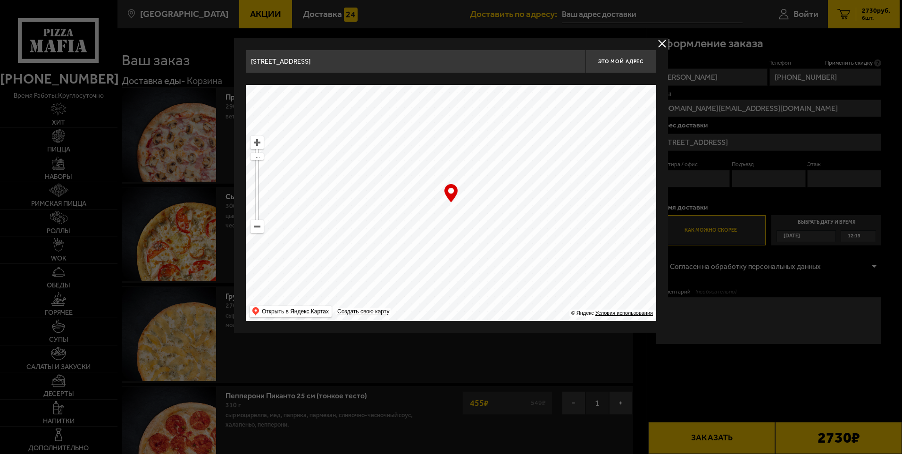
type input "[STREET_ADDRESS]"
drag, startPoint x: 576, startPoint y: 225, endPoint x: 598, endPoint y: 224, distance: 22.2
click at [598, 224] on ymaps at bounding box center [451, 203] width 411 height 236
type input "[STREET_ADDRESS]"
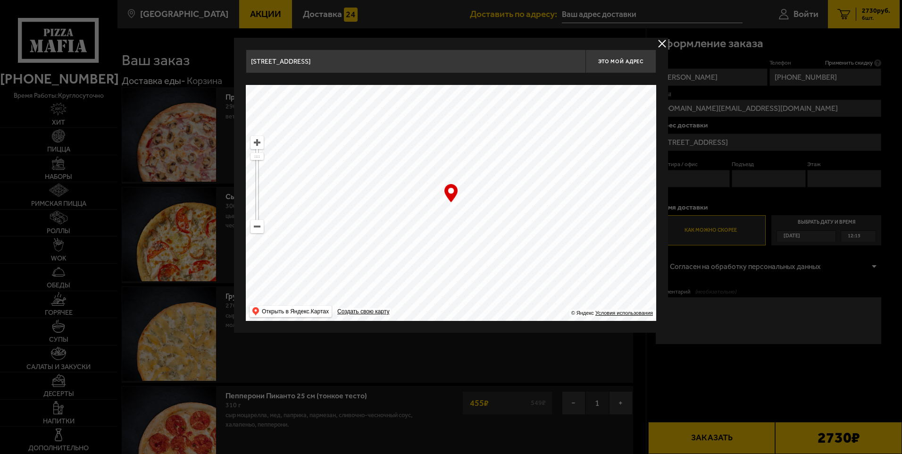
type input "[STREET_ADDRESS]"
click at [259, 143] on ymaps at bounding box center [257, 142] width 12 height 12
drag, startPoint x: 485, startPoint y: 193, endPoint x: 492, endPoint y: 211, distance: 19.7
click at [492, 211] on ymaps at bounding box center [451, 203] width 411 height 236
type input "[STREET_ADDRESS]"
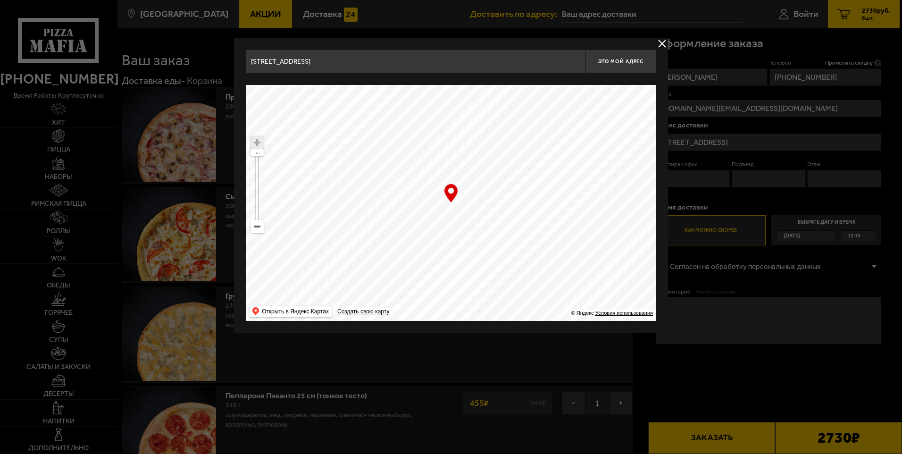
type input "[STREET_ADDRESS]"
drag, startPoint x: 485, startPoint y: 194, endPoint x: 475, endPoint y: 195, distance: 9.4
click at [475, 195] on ymaps at bounding box center [451, 203] width 411 height 236
type input "[STREET_ADDRESS]"
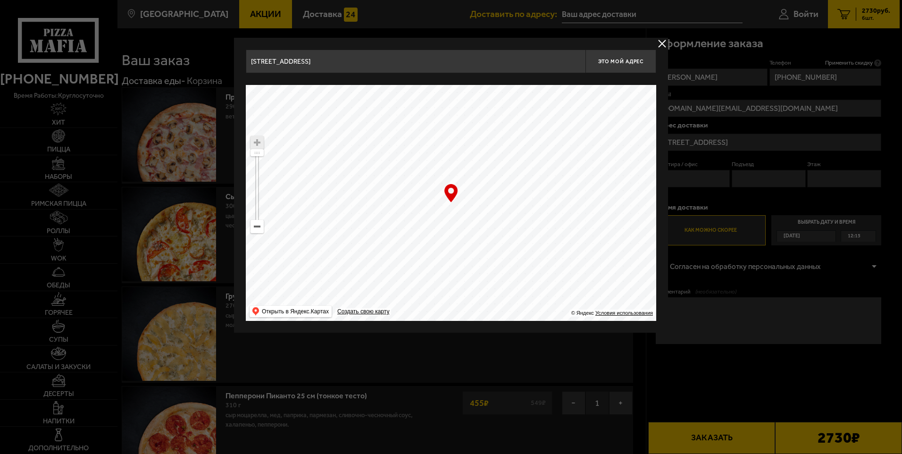
drag, startPoint x: 505, startPoint y: 232, endPoint x: 496, endPoint y: 218, distance: 16.8
click at [496, 218] on ymaps at bounding box center [451, 203] width 411 height 236
type input "[STREET_ADDRESS]"
click at [260, 146] on ymaps at bounding box center [257, 142] width 12 height 12
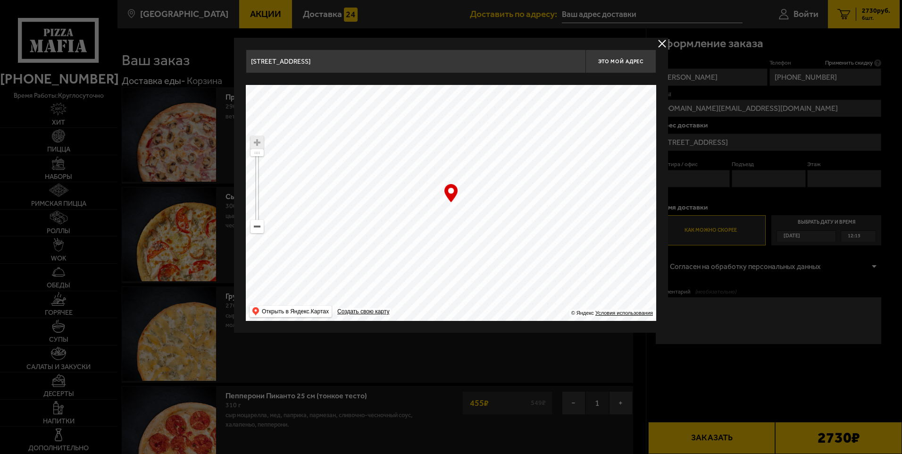
click at [485, 196] on ymaps at bounding box center [451, 203] width 411 height 236
click at [487, 197] on ymaps at bounding box center [451, 203] width 411 height 236
click at [612, 60] on span "Это мой адрес" at bounding box center [620, 62] width 45 height 6
type input "[STREET_ADDRESS]"
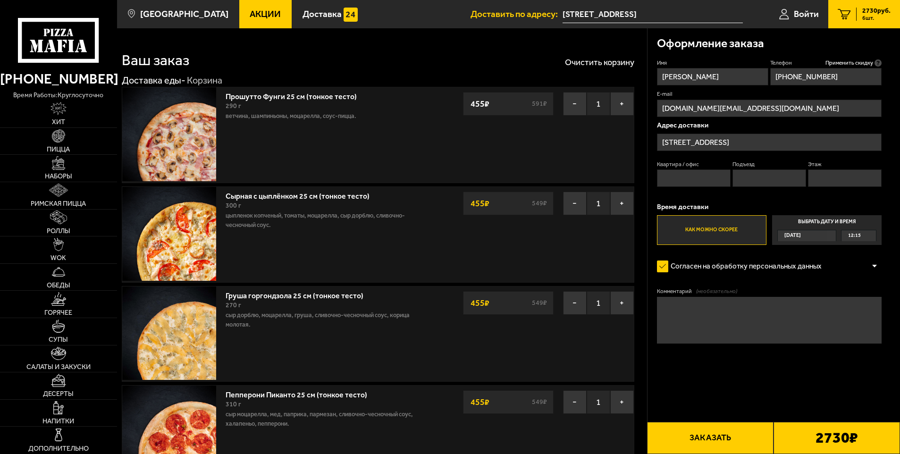
click at [838, 222] on label "Выбрать дату и время [DATE] 12:15" at bounding box center [826, 230] width 109 height 30
click at [0, 0] on input "Выбрать дату и время [DATE] 12:15" at bounding box center [0, 0] width 0 height 0
click at [822, 219] on label "Выбрать дату и время [DATE] 12:15" at bounding box center [826, 230] width 109 height 30
click at [827, 235] on div "[DATE]" at bounding box center [802, 235] width 49 height 11
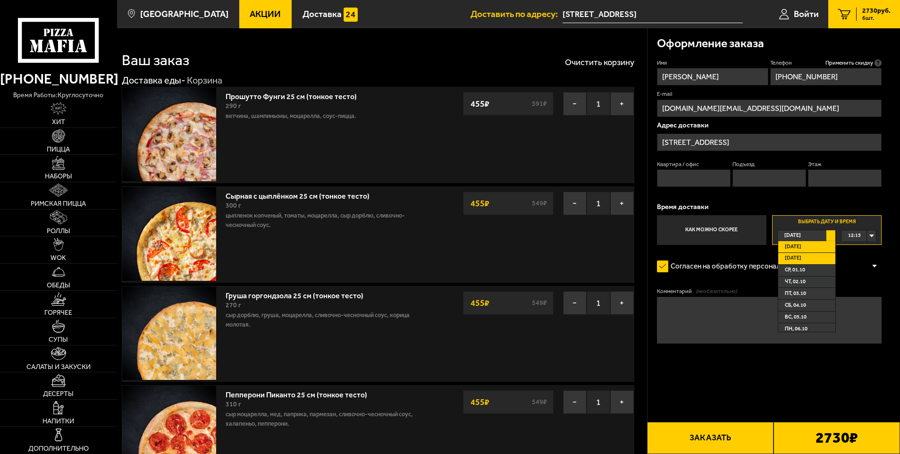
click at [819, 257] on li "[DATE]" at bounding box center [807, 259] width 58 height 12
click at [874, 234] on div "00:00" at bounding box center [858, 235] width 34 height 11
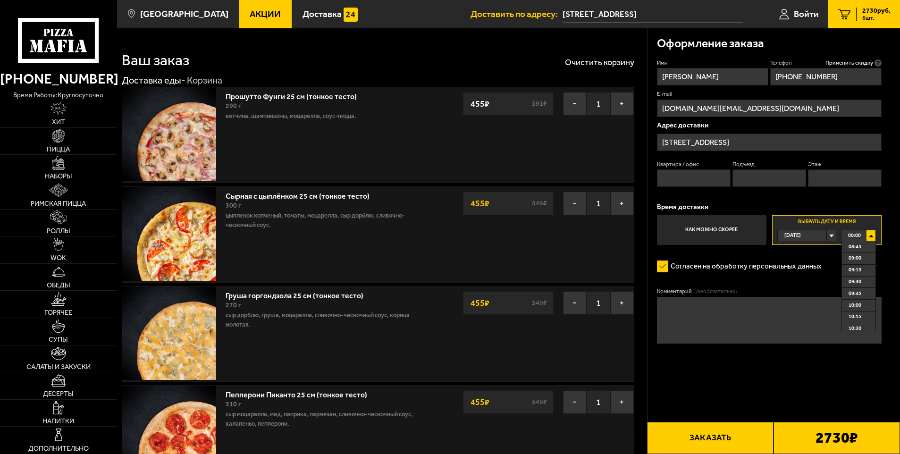
scroll to position [425, 0]
click at [853, 291] on span "10:00" at bounding box center [854, 290] width 13 height 11
click at [687, 309] on textarea "Комментарий (необязательно)" at bounding box center [769, 320] width 225 height 47
click at [701, 307] on textarea "Комментарий (необязательно)" at bounding box center [769, 320] width 225 height 47
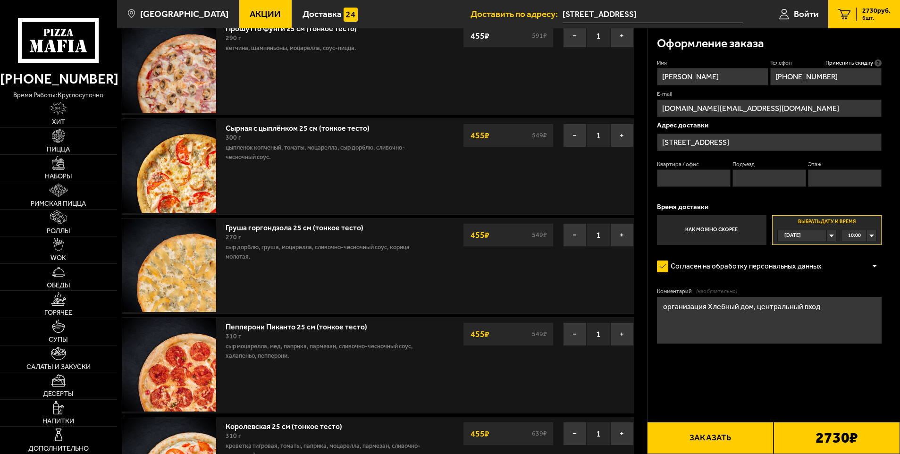
scroll to position [94, 0]
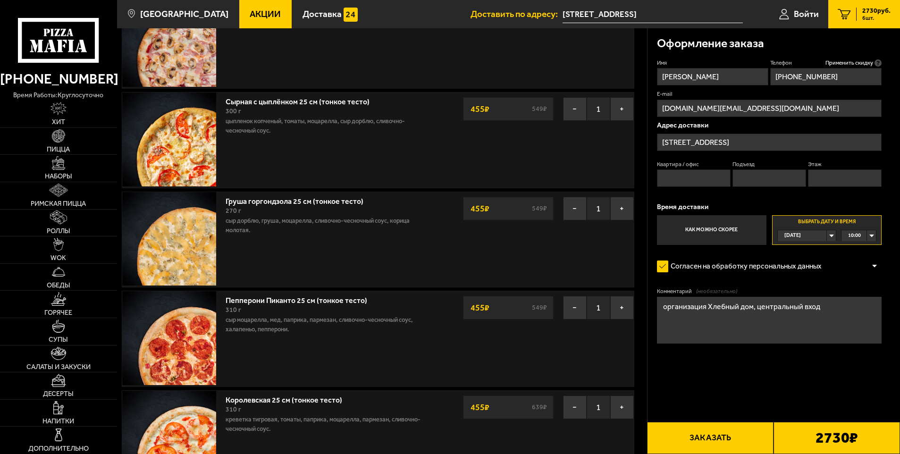
click at [750, 387] on form "Имя [PERSON_NAME] Телефон Применить скидку Вы будете зарегистрированы автоматич…" at bounding box center [769, 229] width 225 height 340
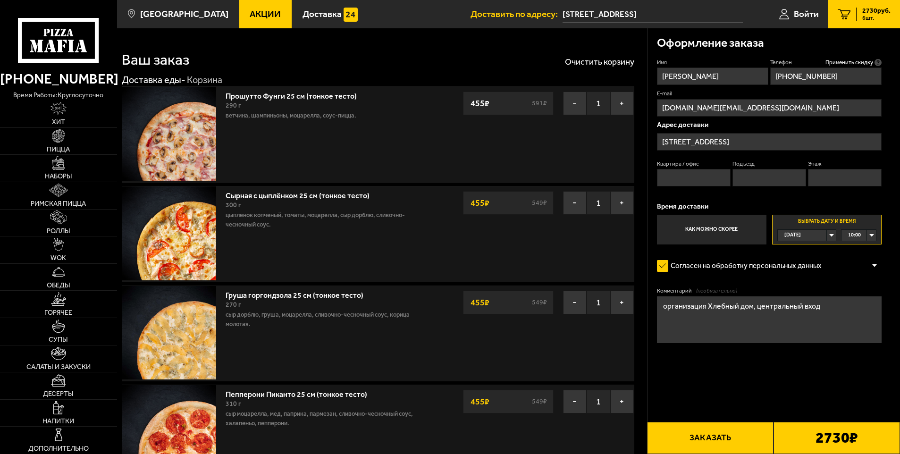
scroll to position [0, 0]
drag, startPoint x: 274, startPoint y: 96, endPoint x: 245, endPoint y: 97, distance: 28.8
click at [245, 97] on link "Прошутто Фунги 25 см (тонкое тесто)" at bounding box center [296, 95] width 141 height 12
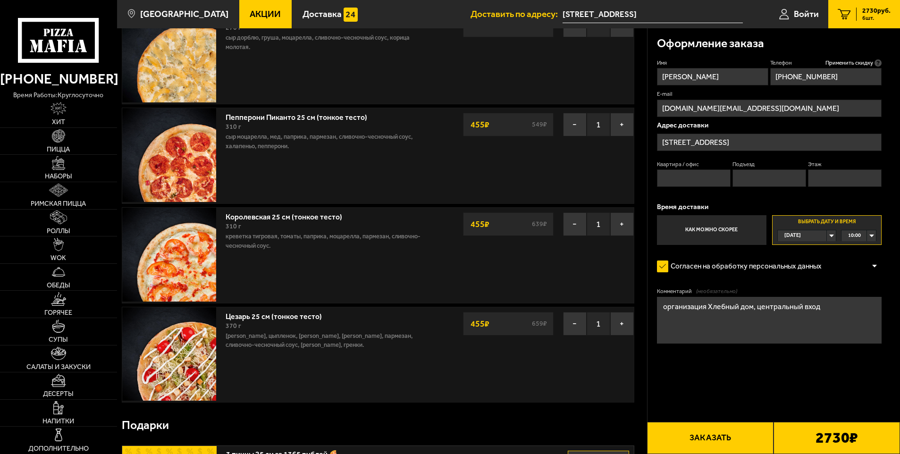
scroll to position [283, 0]
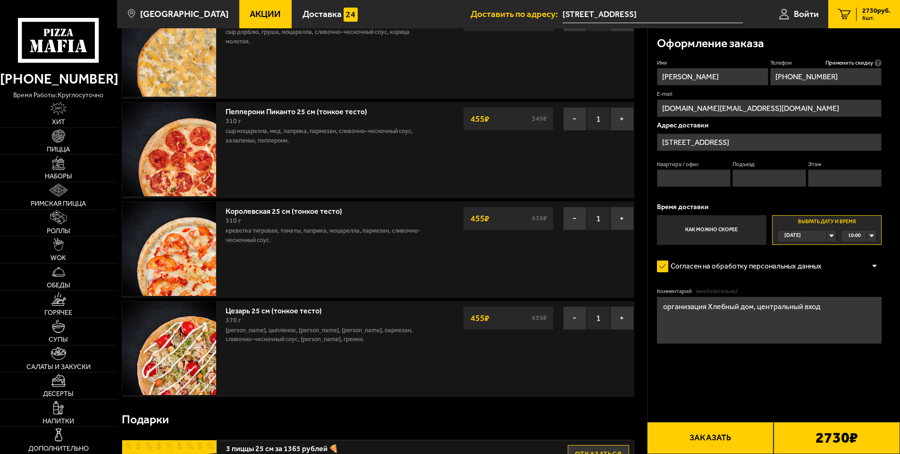
click at [718, 386] on form "Имя [PERSON_NAME] Телефон Применить скидку Вы будете зарегистрированы автоматич…" at bounding box center [769, 229] width 225 height 340
click at [764, 379] on form "Имя [PERSON_NAME] Телефон Применить скидку Вы будете зарегистрированы автоматич…" at bounding box center [769, 229] width 225 height 340
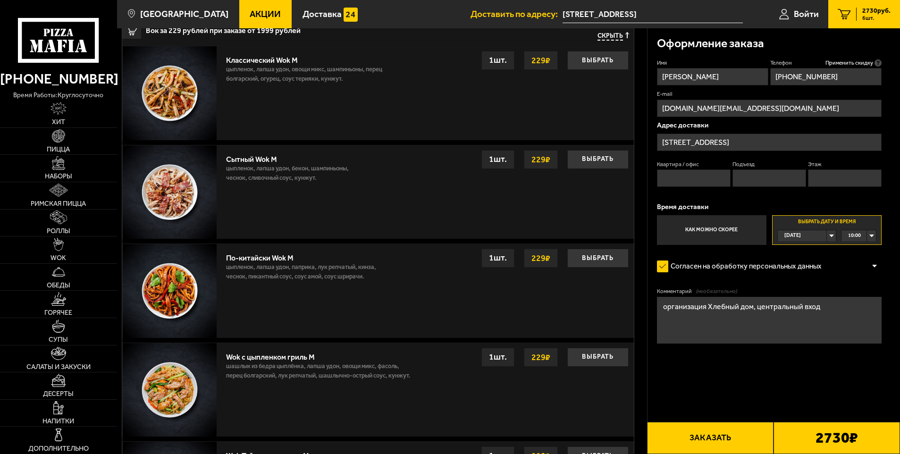
scroll to position [875, 0]
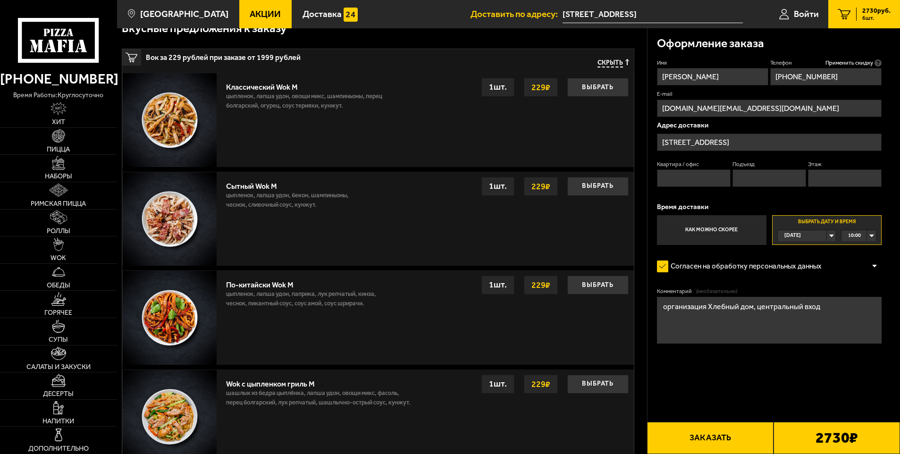
click at [869, 236] on div "10:00" at bounding box center [858, 235] width 34 height 11
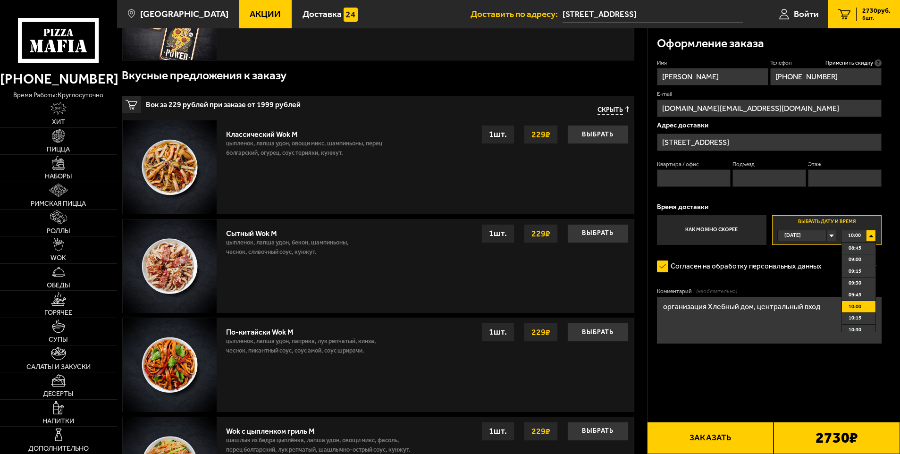
scroll to position [410, 0]
click at [855, 248] on span "08:45" at bounding box center [854, 247] width 13 height 11
click at [870, 231] on div "08:45" at bounding box center [858, 235] width 34 height 11
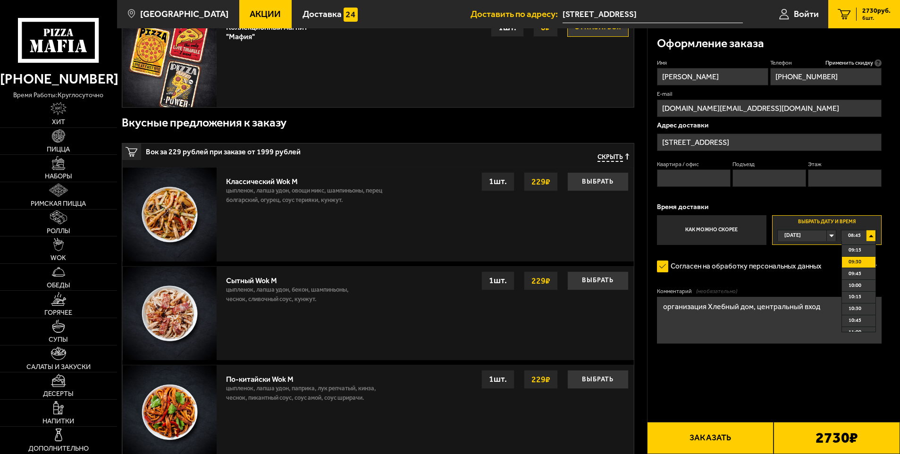
scroll to position [430, 0]
click at [852, 275] on span "09:45" at bounding box center [854, 273] width 13 height 11
click at [722, 385] on form "Имя [PERSON_NAME] Телефон Применить скидку Вы будете зарегистрированы автоматич…" at bounding box center [769, 229] width 225 height 340
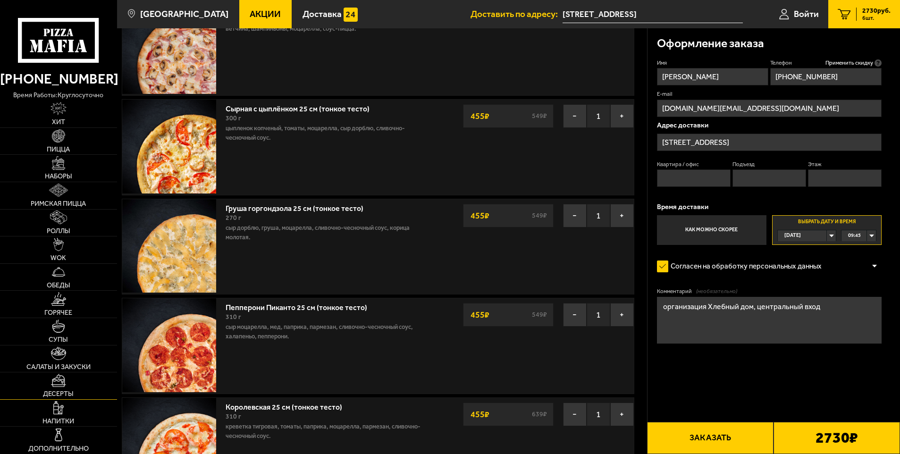
scroll to position [142, 0]
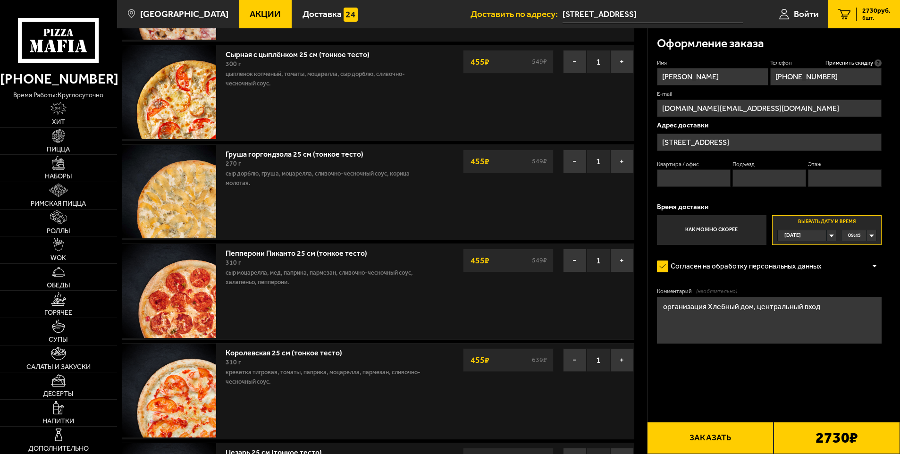
drag, startPoint x: 54, startPoint y: 379, endPoint x: 720, endPoint y: 377, distance: 665.8
click at [720, 377] on form "Имя [PERSON_NAME] Телефон Применить скидку Вы будете зарегистрированы автоматич…" at bounding box center [769, 229] width 225 height 340
click at [739, 374] on form "Имя [PERSON_NAME] Телефон Применить скидку Вы будете зарегистрированы автоматич…" at bounding box center [769, 229] width 225 height 340
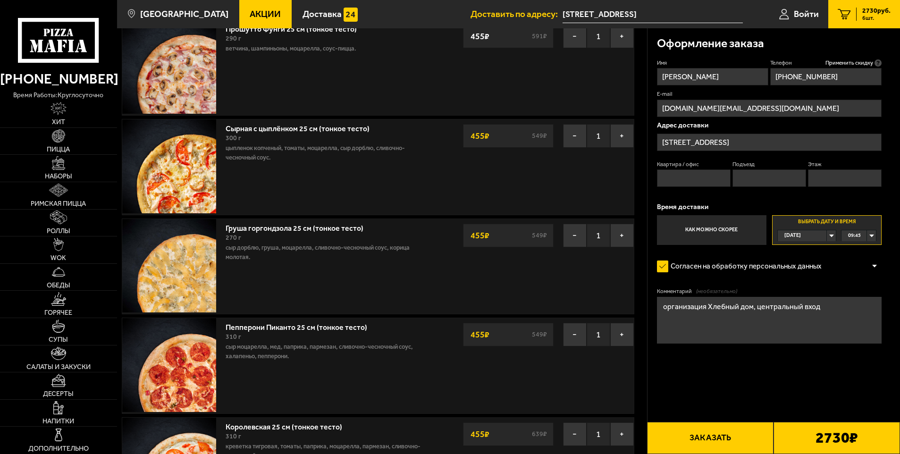
scroll to position [236, 0]
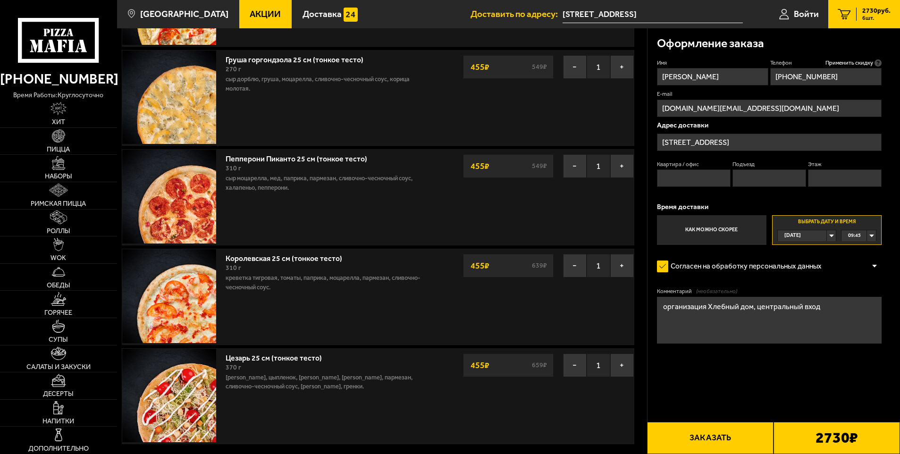
click at [731, 433] on button "Заказать" at bounding box center [710, 438] width 126 height 32
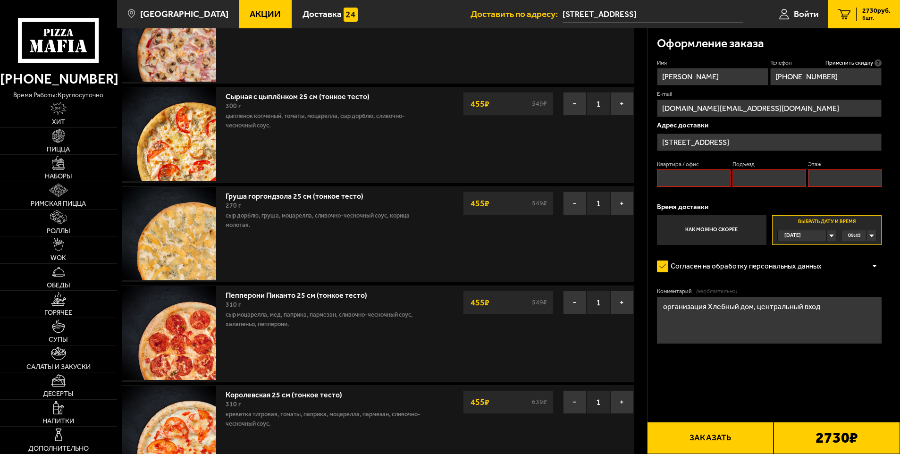
scroll to position [0, 0]
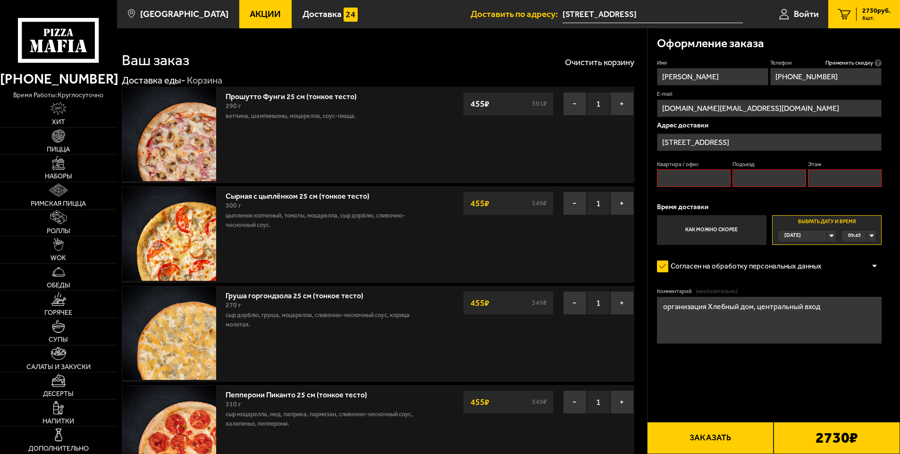
click at [755, 307] on textarea "организация Хлебный дом, центральный вход" at bounding box center [769, 320] width 225 height 47
drag, startPoint x: 837, startPoint y: 307, endPoint x: 754, endPoint y: 306, distance: 83.1
click at [754, 306] on textarea "организация Хлебный дом, центральный вход" at bounding box center [769, 320] width 225 height 47
click at [756, 308] on textarea "организация Хлебный дом, центральный вход" at bounding box center [769, 320] width 225 height 47
click at [799, 308] on textarea "организация Хлебный дом, крыльцо центрального входа" at bounding box center [769, 320] width 225 height 47
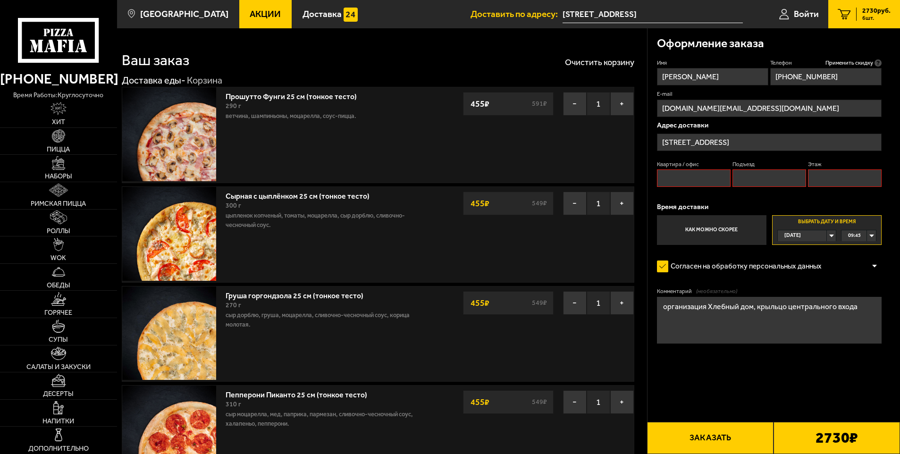
type textarea "организация Хлебный дом, крыльцо центрального входа"
click at [681, 169] on fieldset "Квартира / офис" at bounding box center [694, 173] width 74 height 27
click at [683, 176] on input "Квартира / офис" at bounding box center [694, 177] width 74 height 17
type input "0"
click at [754, 180] on input "Подъезд" at bounding box center [769, 177] width 74 height 17
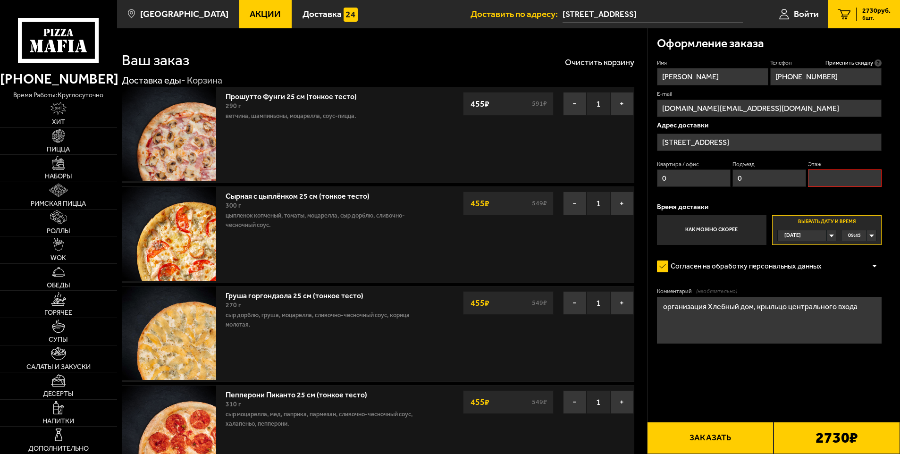
type input "0"
click at [841, 176] on input "Этаж" at bounding box center [845, 177] width 74 height 17
type input "0"
click at [732, 354] on form "Имя [PERSON_NAME] Телефон Применить скидку Вы будете зарегистрированы автоматич…" at bounding box center [769, 229] width 225 height 340
click at [715, 443] on button "Заказать" at bounding box center [710, 438] width 126 height 32
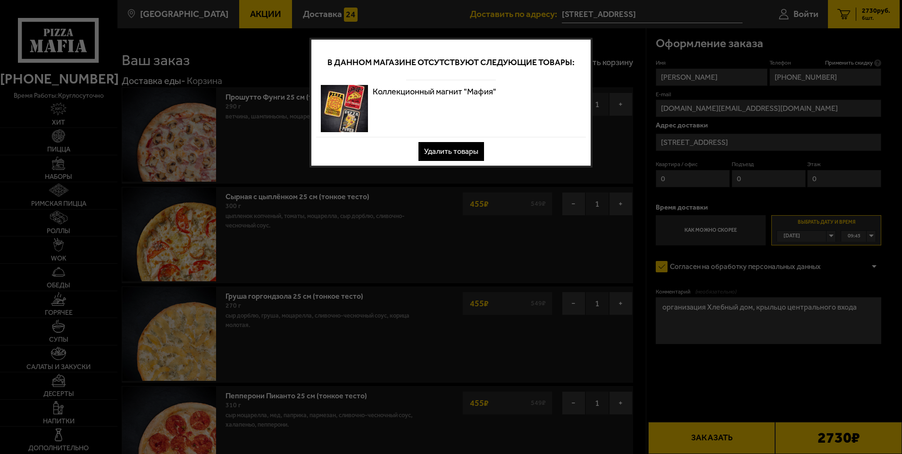
click at [455, 146] on button "Удалить товары" at bounding box center [452, 151] width 66 height 19
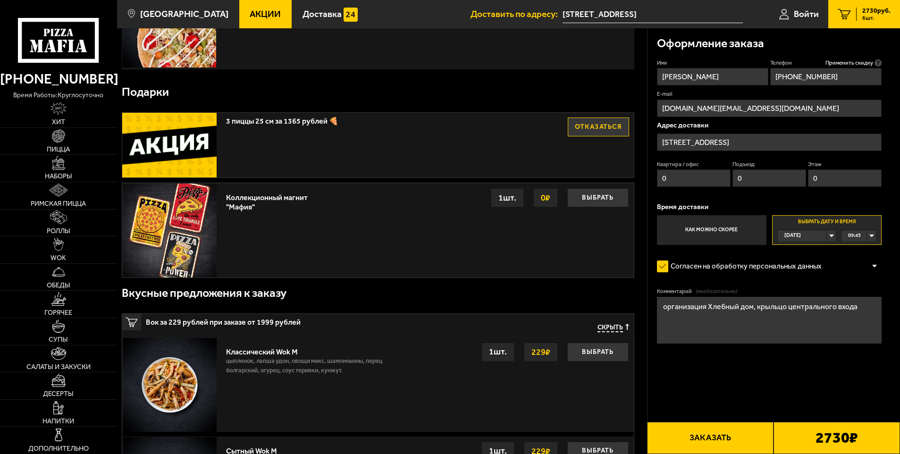
scroll to position [613, 0]
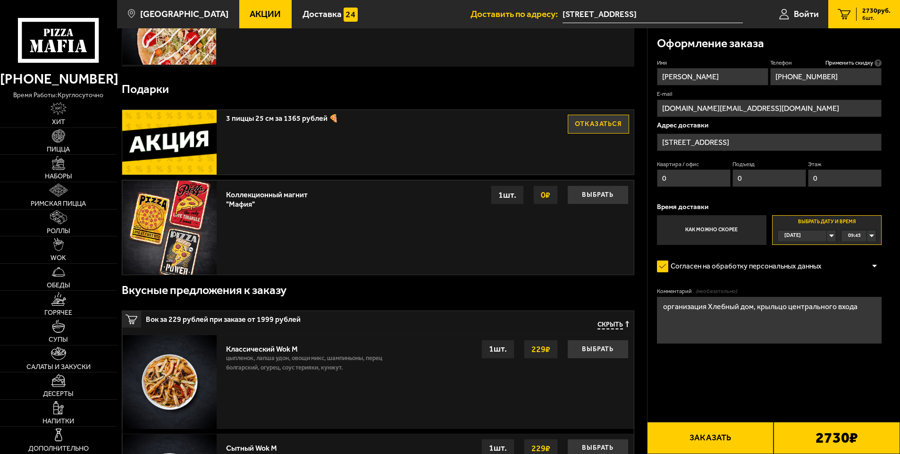
click at [692, 385] on form "Имя [PERSON_NAME] Телефон Применить скидку Вы будете зарегистрированы автоматич…" at bounding box center [769, 229] width 225 height 340
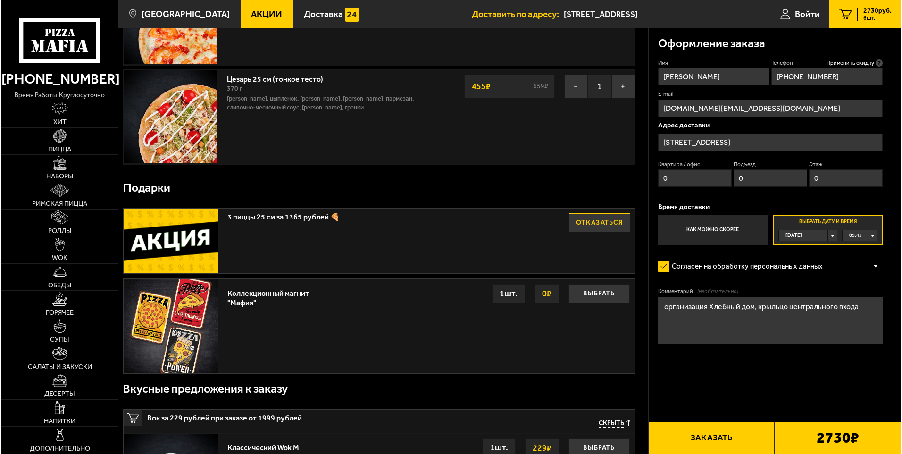
scroll to position [519, 0]
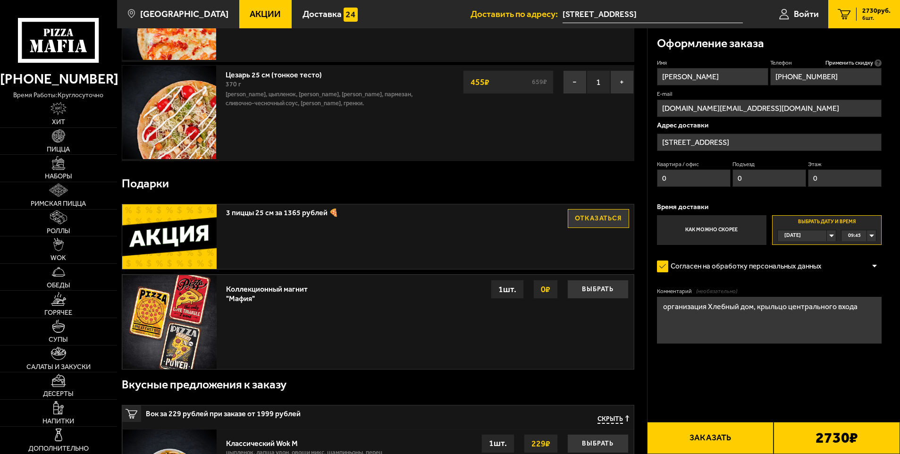
click at [705, 426] on button "Заказать" at bounding box center [710, 438] width 126 height 32
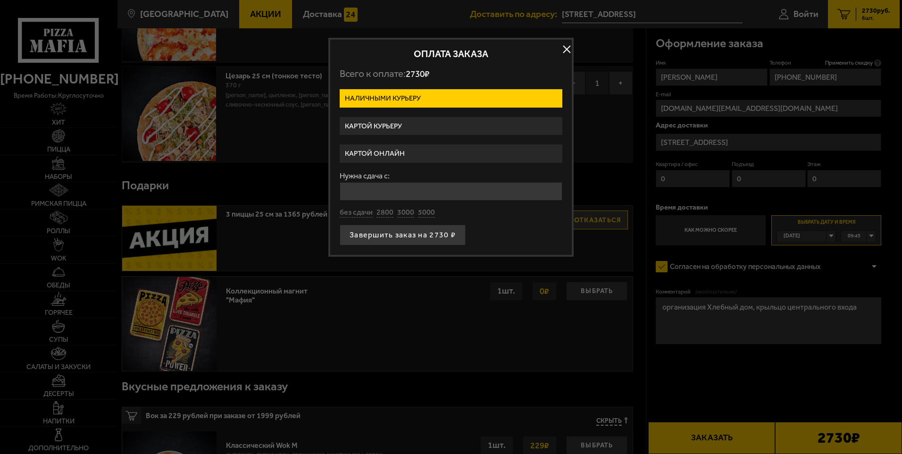
click at [409, 153] on label "Картой онлайн" at bounding box center [451, 153] width 223 height 18
click at [0, 0] on input "Картой онлайн" at bounding box center [0, 0] width 0 height 0
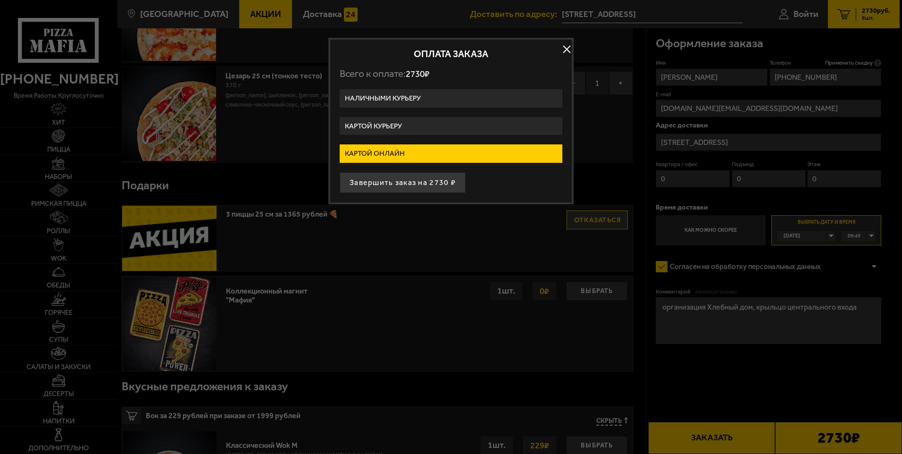
click at [388, 121] on label "Картой курьеру" at bounding box center [451, 126] width 223 height 18
click at [0, 0] on input "Картой курьеру" at bounding box center [0, 0] width 0 height 0
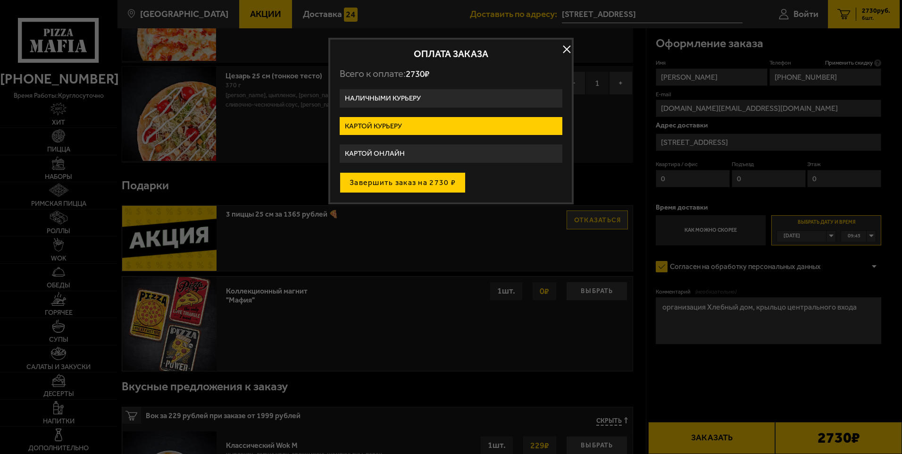
click at [391, 180] on button "Завершить заказ на 2730 ₽" at bounding box center [403, 182] width 126 height 21
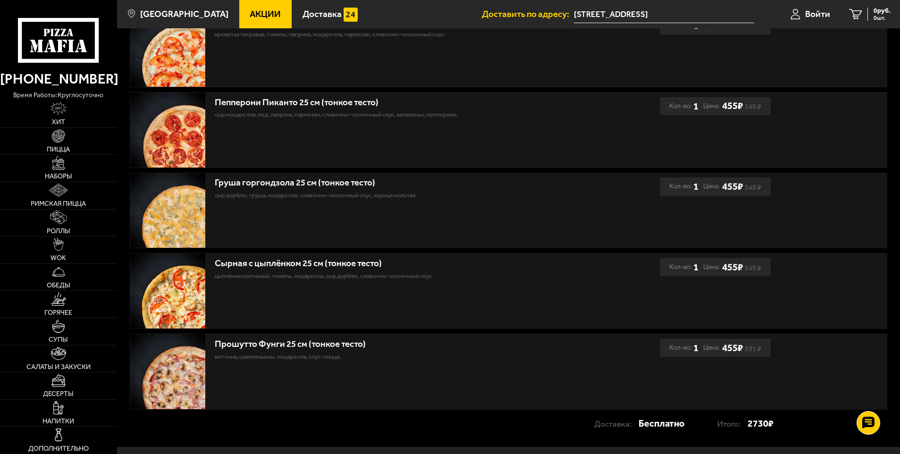
scroll to position [380, 0]
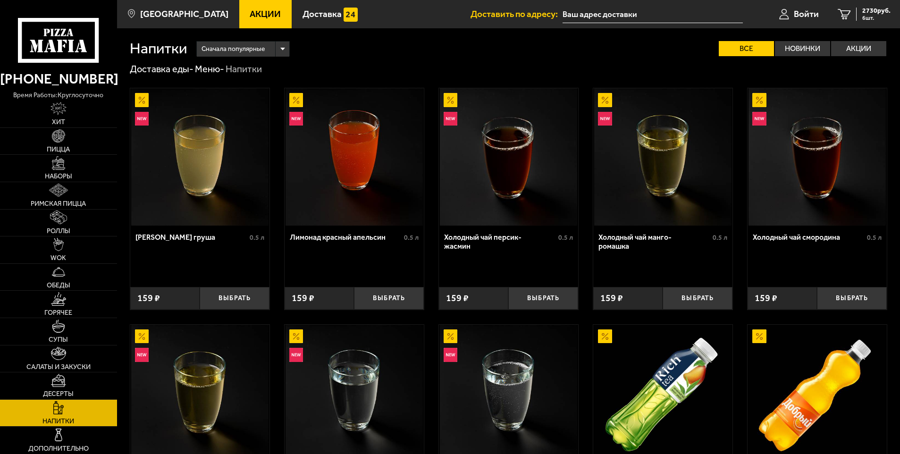
type input "[STREET_ADDRESS]"
click at [50, 163] on link "Наборы" at bounding box center [58, 168] width 117 height 27
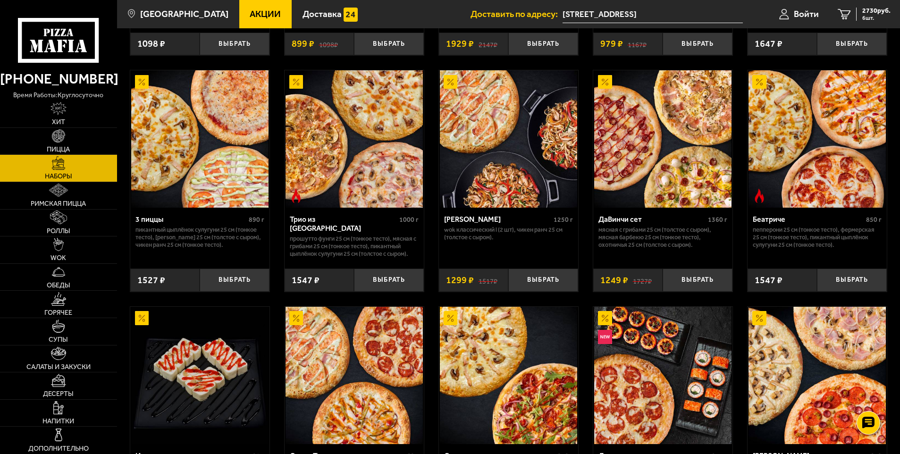
scroll to position [283, 0]
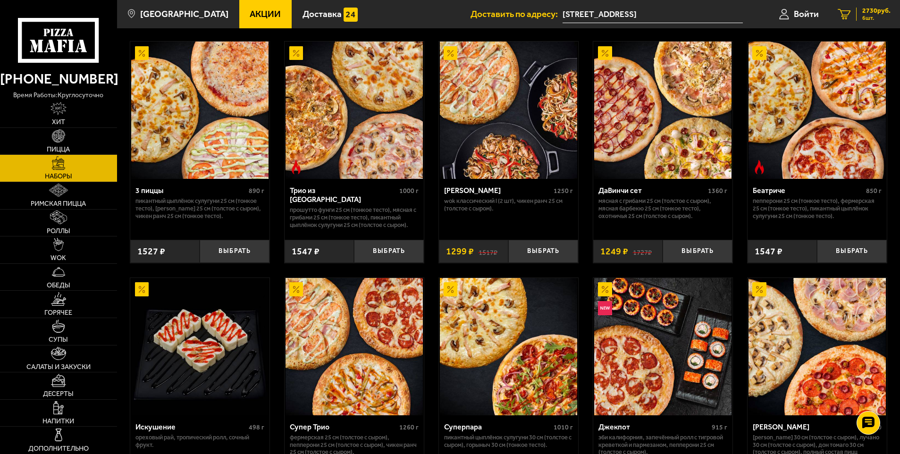
click at [847, 15] on icon "6" at bounding box center [844, 14] width 13 height 11
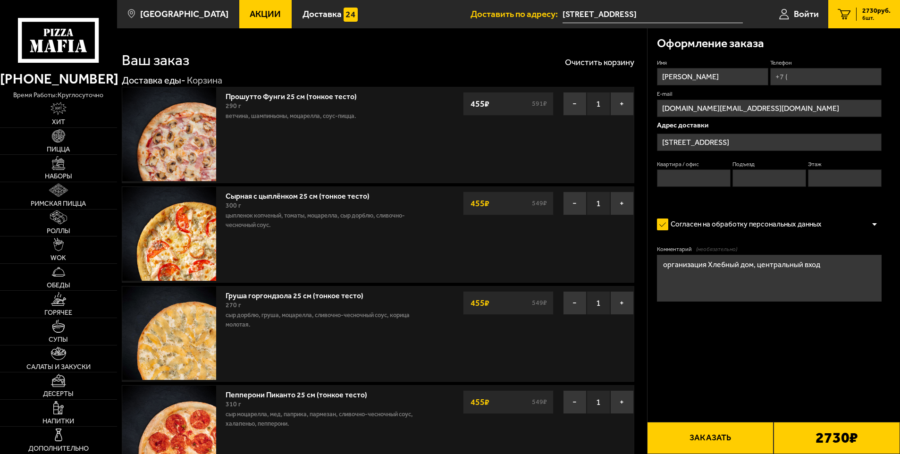
click at [276, 94] on link "Прошутто Фунги 25 см (тонкое тесто)" at bounding box center [296, 95] width 141 height 12
click at [193, 120] on img at bounding box center [169, 134] width 94 height 94
click at [285, 113] on p "ветчина, шампиньоны, моцарелла, соус-пицца." at bounding box center [330, 115] width 209 height 9
click at [284, 97] on link "Прошутто Фунги 25 см (тонкое тесто)" at bounding box center [296, 95] width 141 height 12
click at [62, 143] on img at bounding box center [58, 135] width 13 height 13
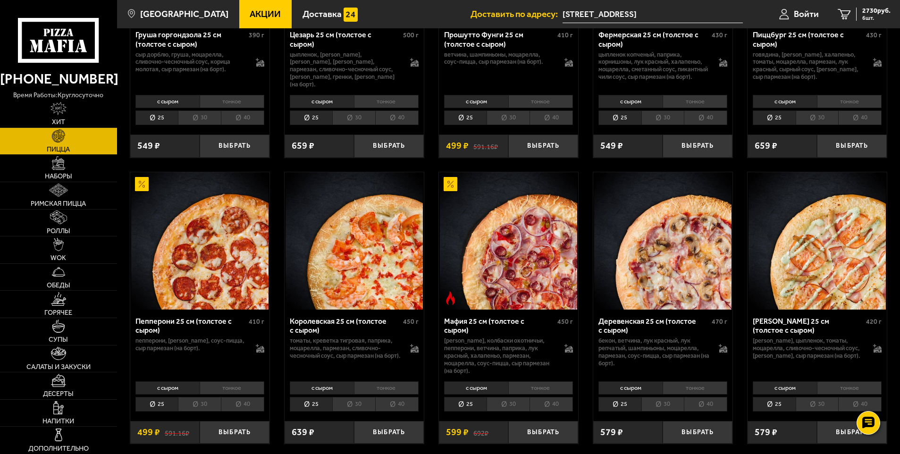
scroll to position [1227, 0]
